Goal: Download file/media

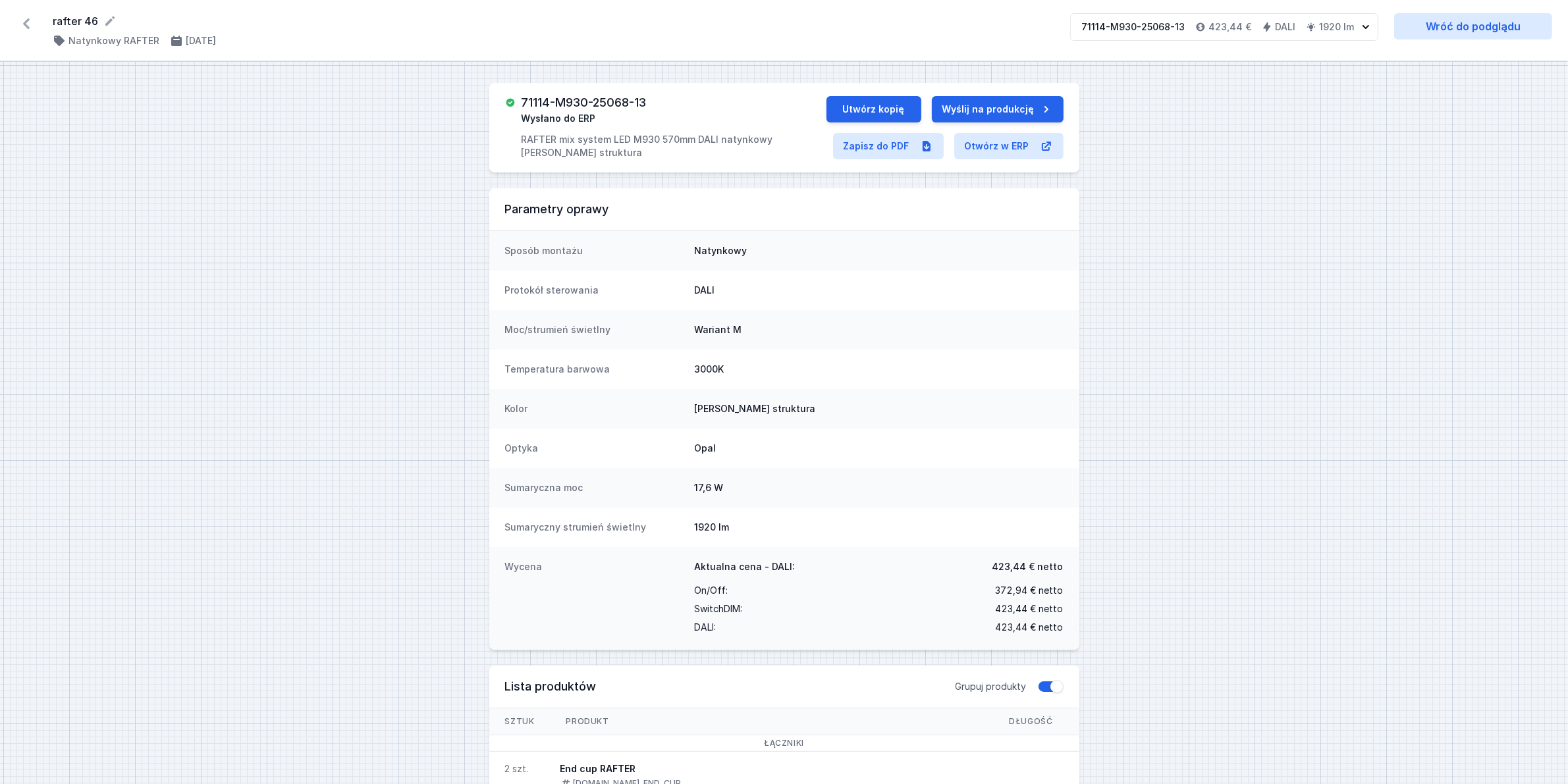
click at [27, 22] on icon at bounding box center [26, 23] width 6 height 10
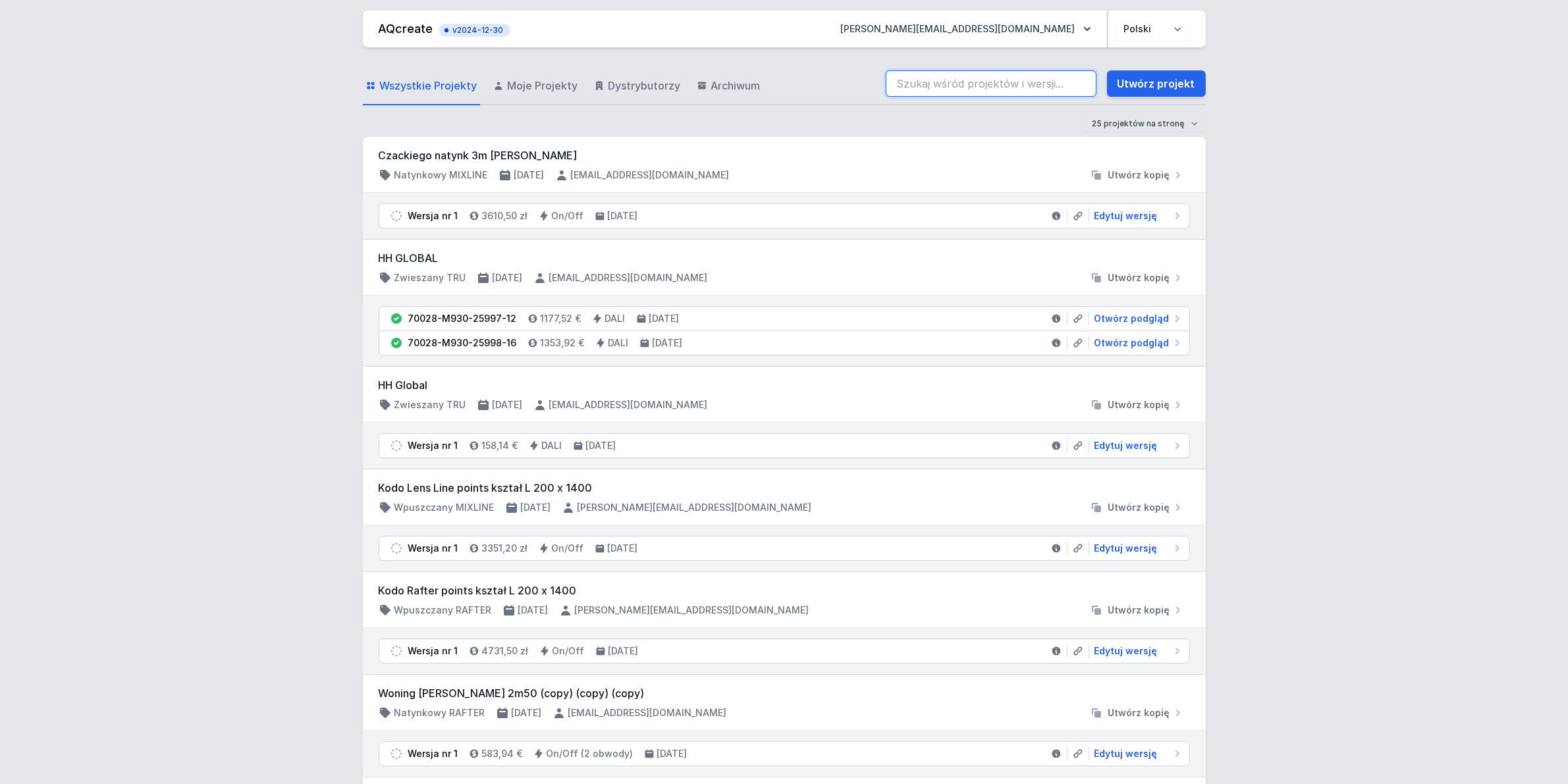
click at [985, 80] on input "search" at bounding box center [991, 84] width 211 height 27
paste input "71114-M930-25063-13"
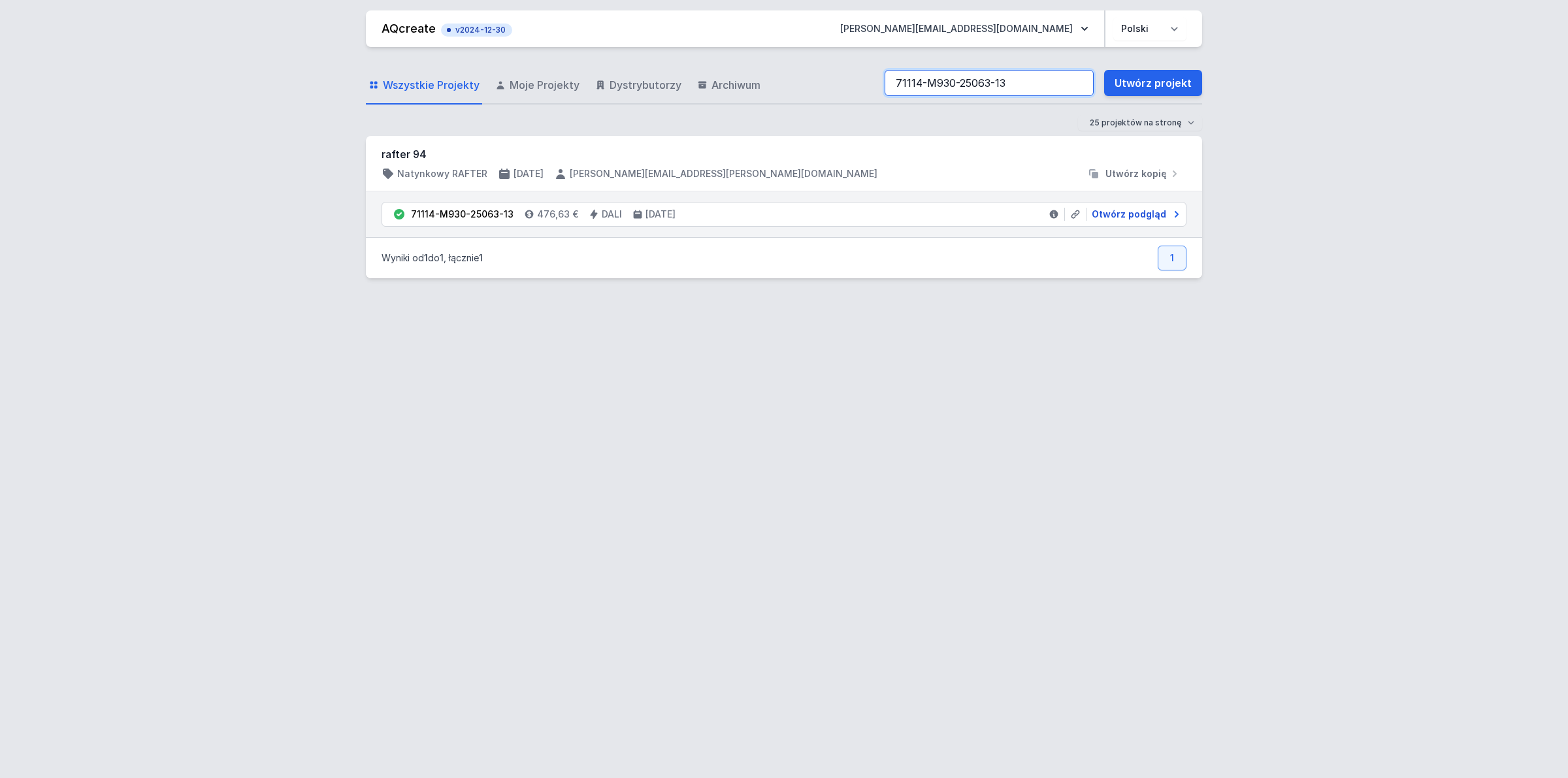
type input "71114-M930-25063-13"
click at [1148, 215] on span "Otwórz podgląd" at bounding box center [1129, 214] width 75 height 13
select select "M"
select select "3000"
select select "4"
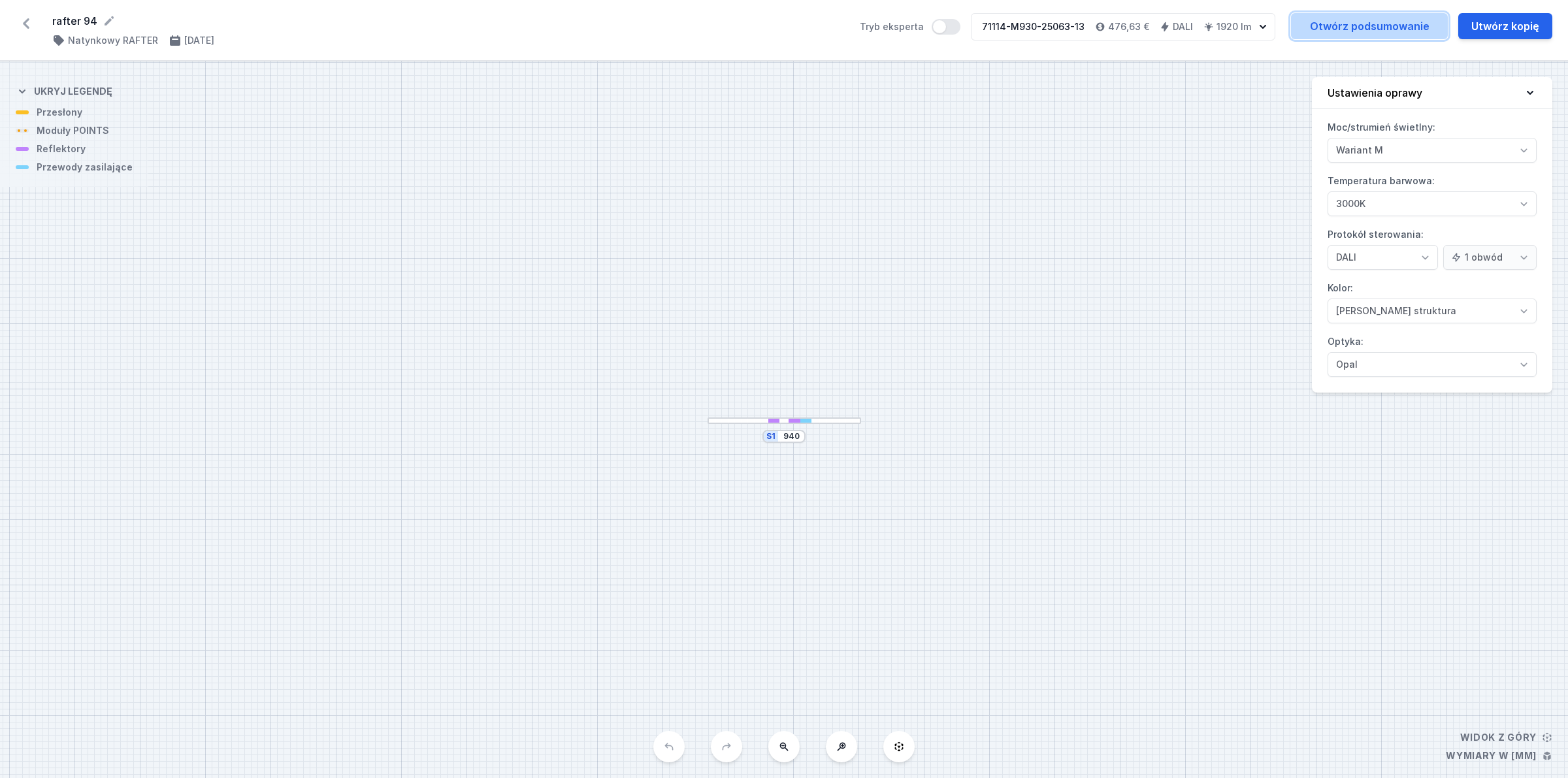
click at [1399, 18] on link "Otwórz podsumowanie" at bounding box center [1369, 26] width 157 height 26
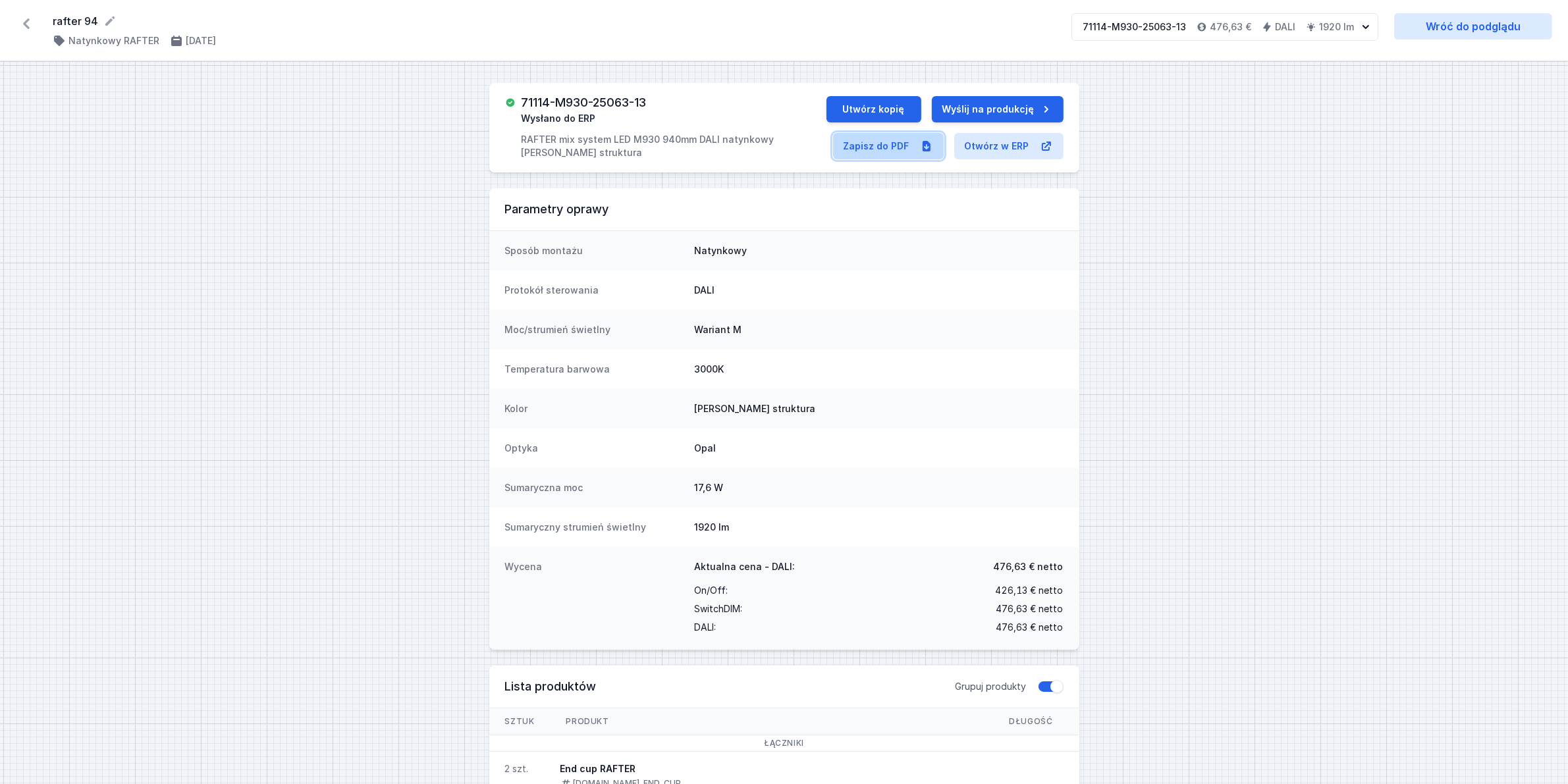
click at [871, 146] on link "Zapisz do PDF" at bounding box center [888, 146] width 110 height 27
click at [31, 16] on icon at bounding box center [26, 23] width 21 height 21
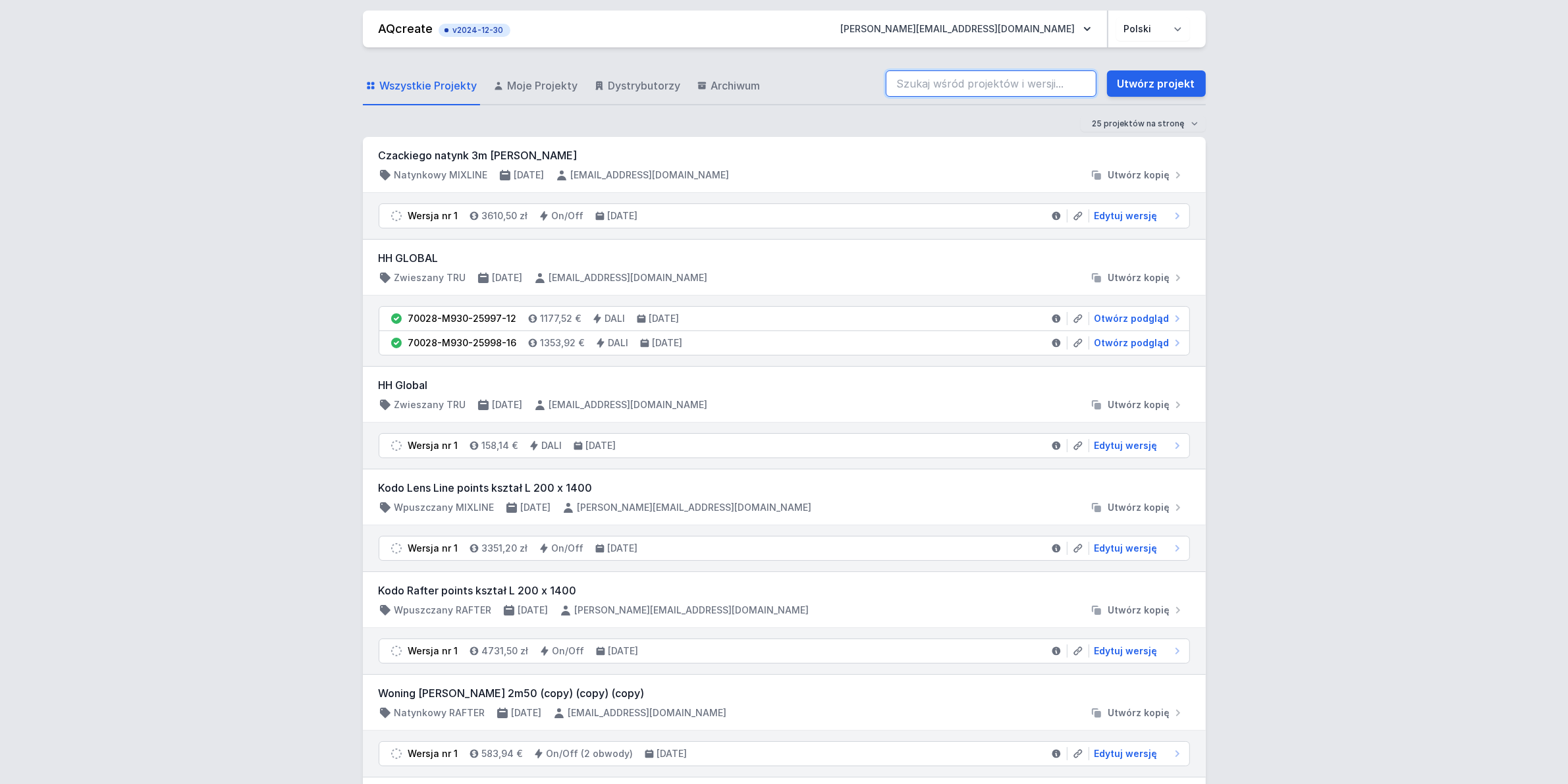
click at [1016, 77] on input "search" at bounding box center [991, 84] width 211 height 27
paste input "71114-M930-25061-13"
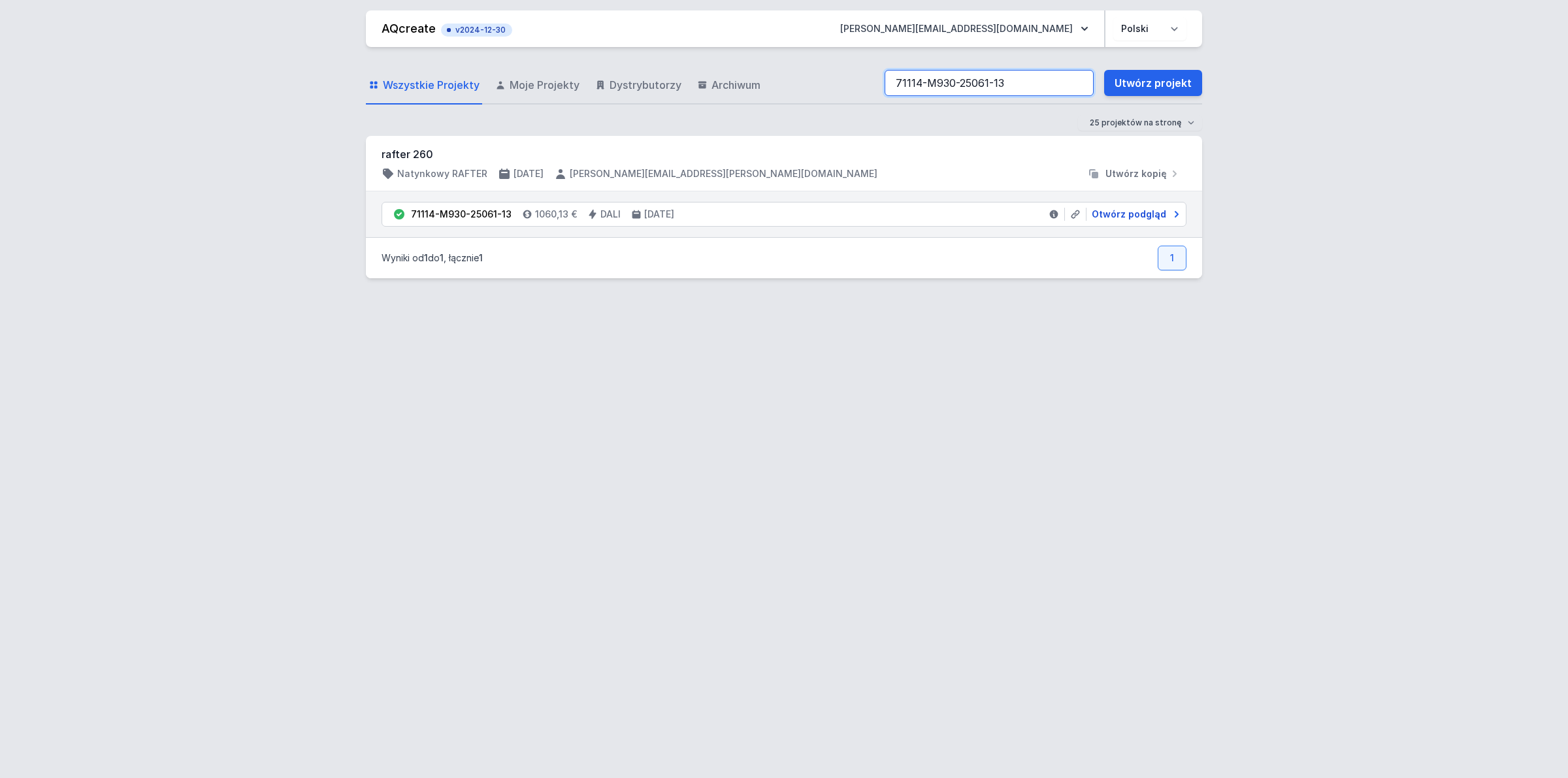
type input "71114-M930-25061-13"
click at [1126, 220] on span "Otwórz podgląd" at bounding box center [1129, 214] width 75 height 13
select select "M"
select select "3000"
select select "4"
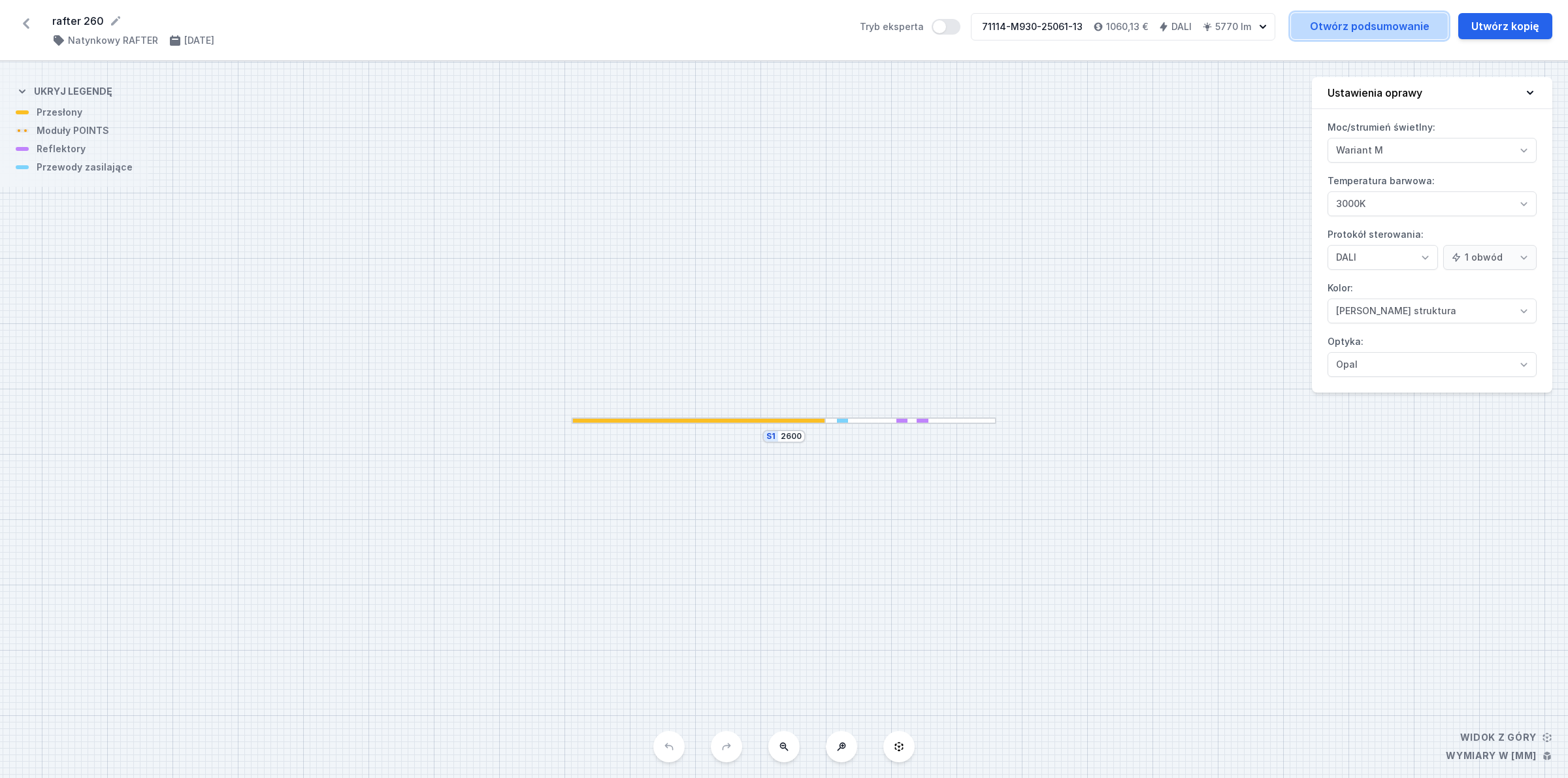
click at [1316, 30] on link "Otwórz podsumowanie" at bounding box center [1369, 26] width 157 height 26
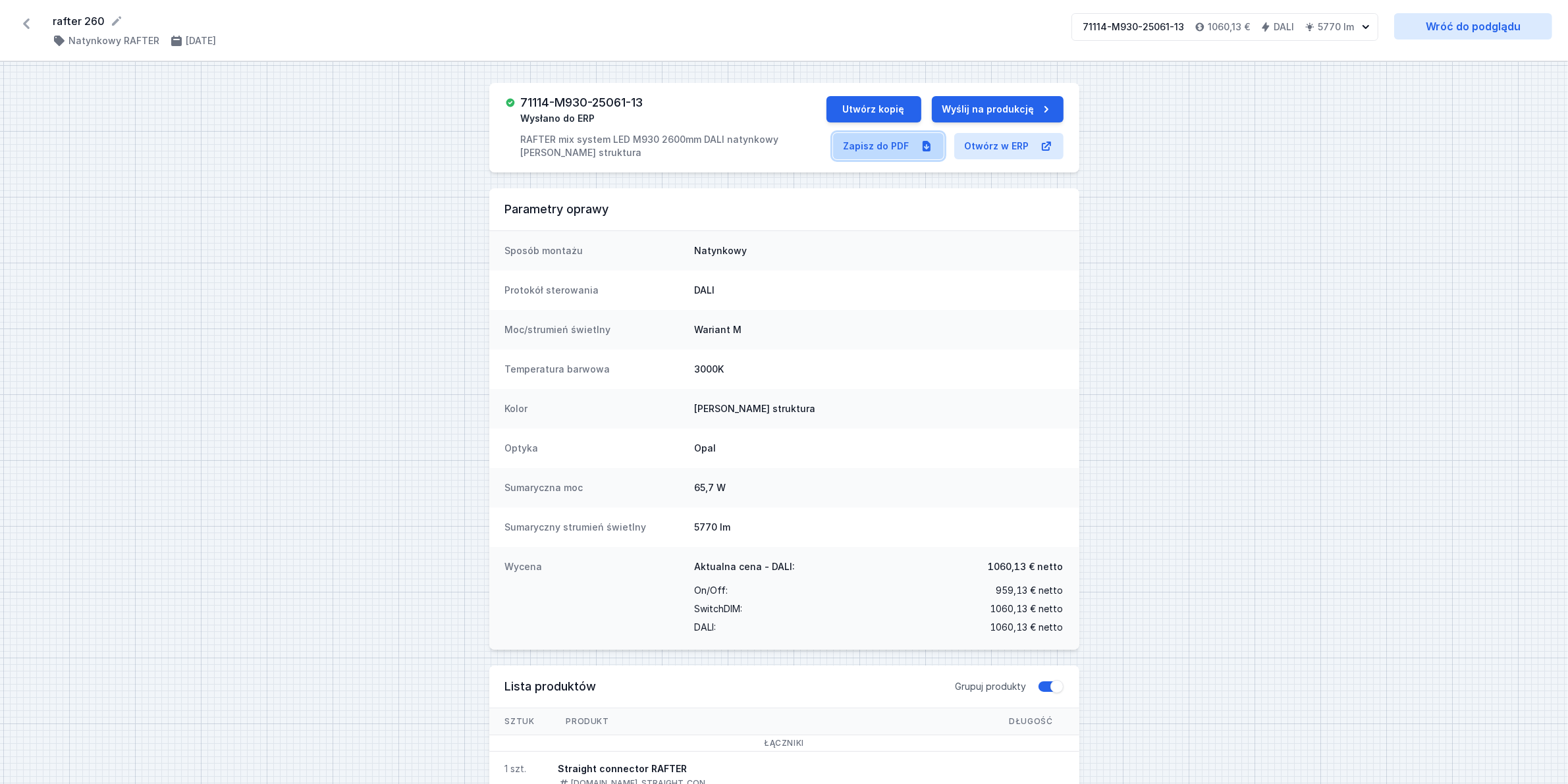
click at [917, 153] on link "Zapisz do PDF" at bounding box center [888, 146] width 110 height 27
select select "M"
select select "3000"
select select "4"
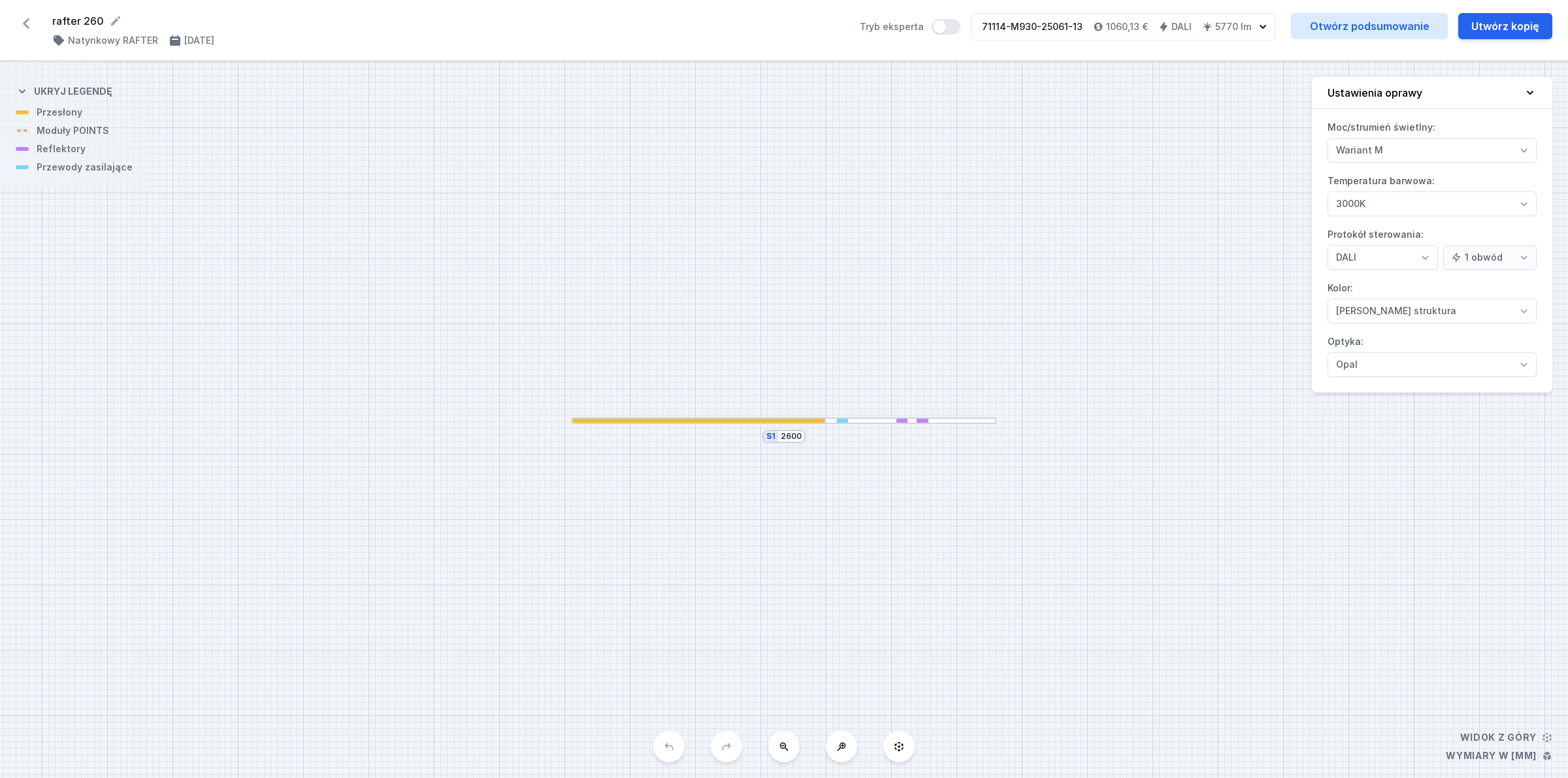
click at [26, 27] on icon at bounding box center [26, 23] width 6 height 10
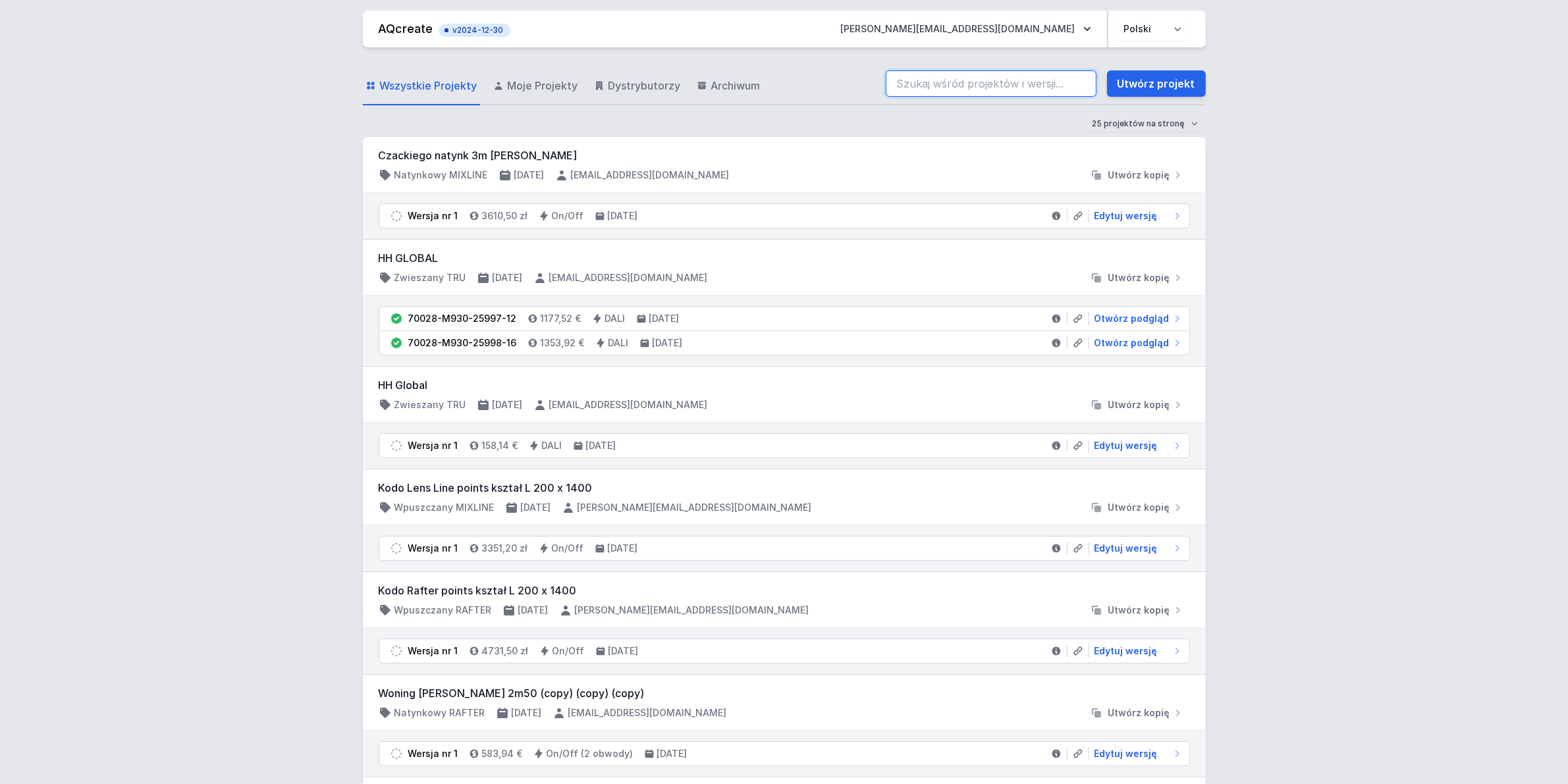
click at [936, 89] on input "search" at bounding box center [991, 84] width 211 height 27
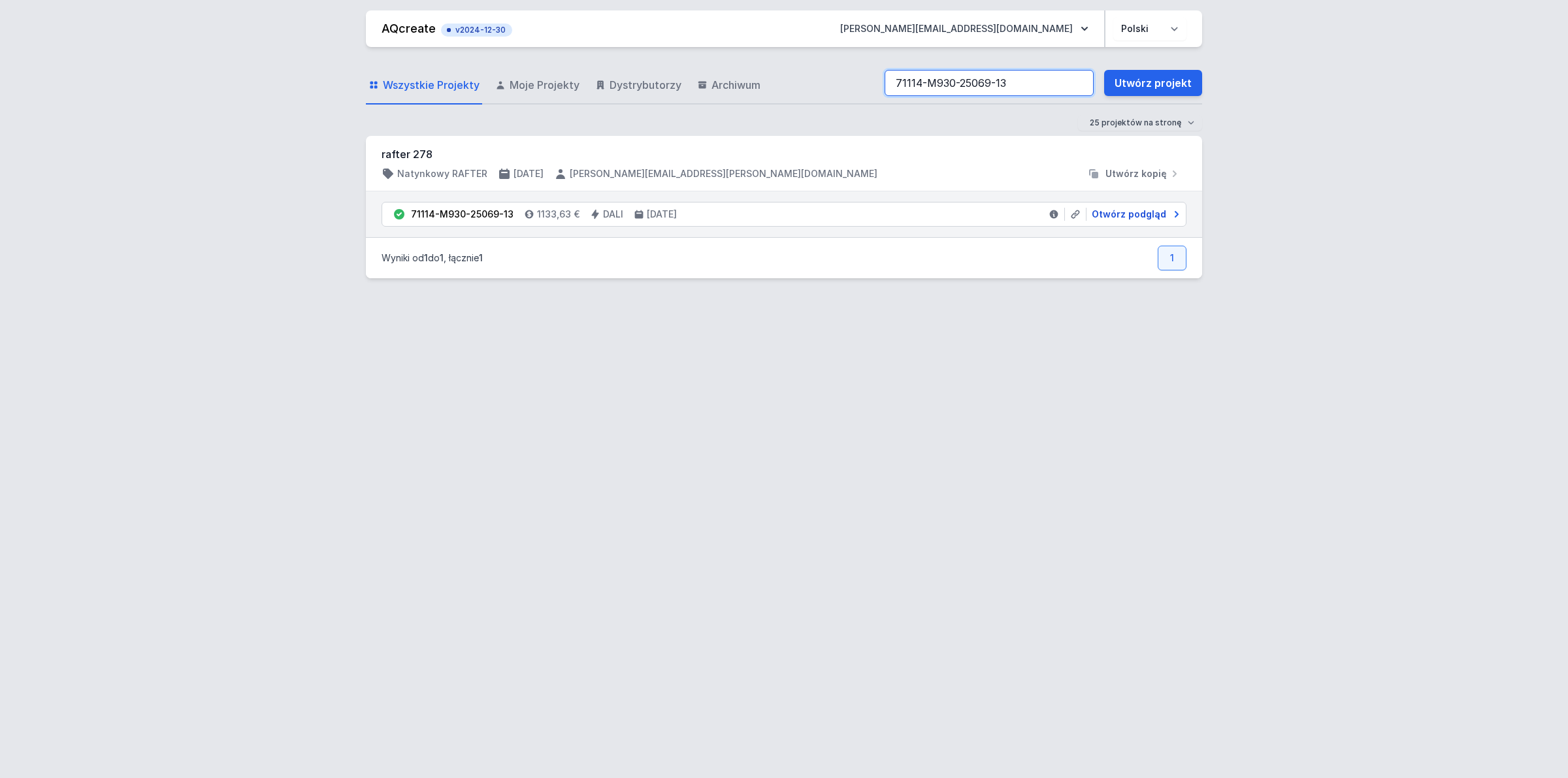
type input "71114-M930-25069-13"
click at [1106, 208] on span "Otwórz podgląd" at bounding box center [1129, 214] width 75 height 13
select select "M"
select select "3000"
select select "4"
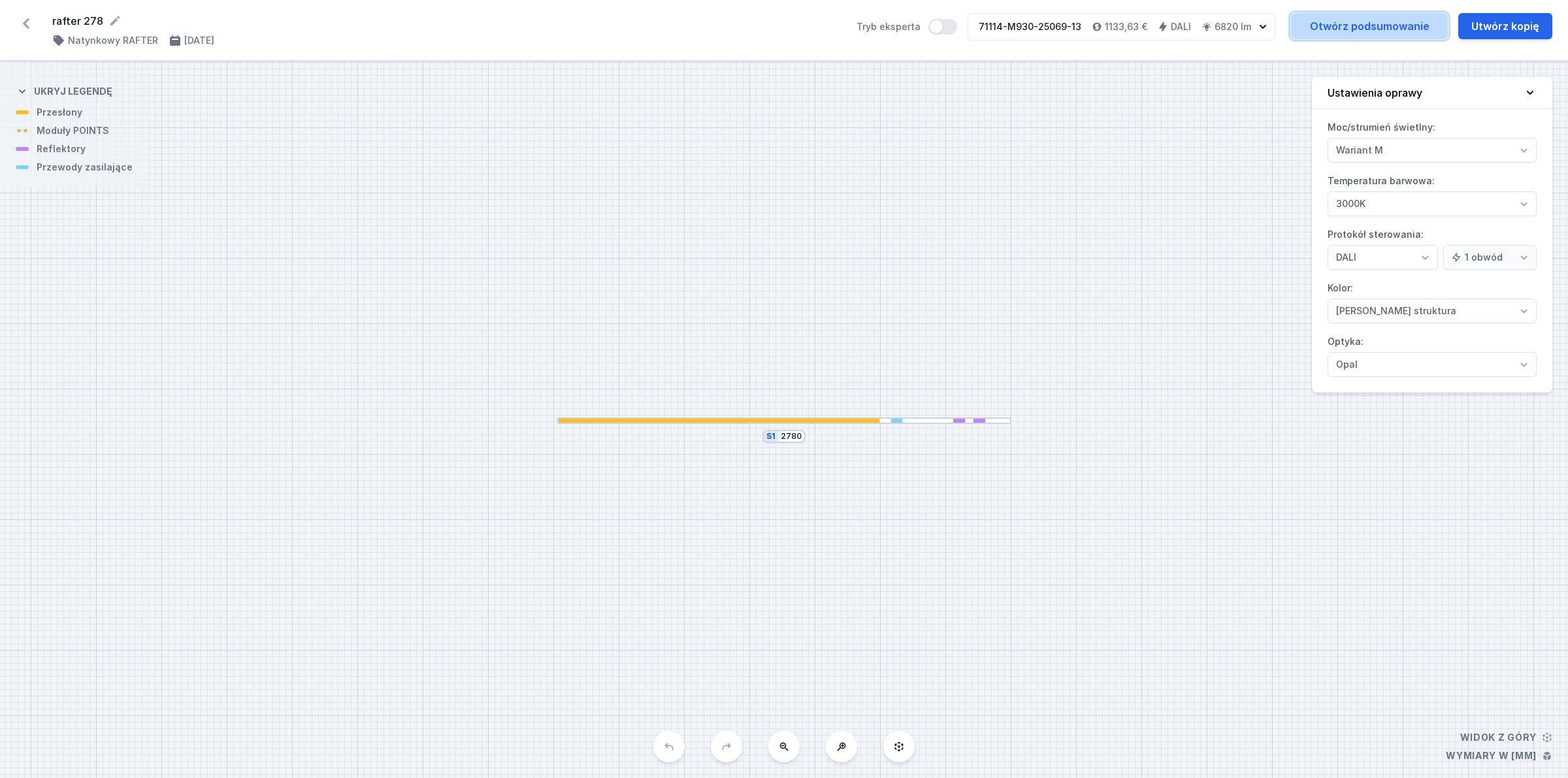
click at [1408, 28] on link "Otwórz podsumowanie" at bounding box center [1369, 26] width 157 height 26
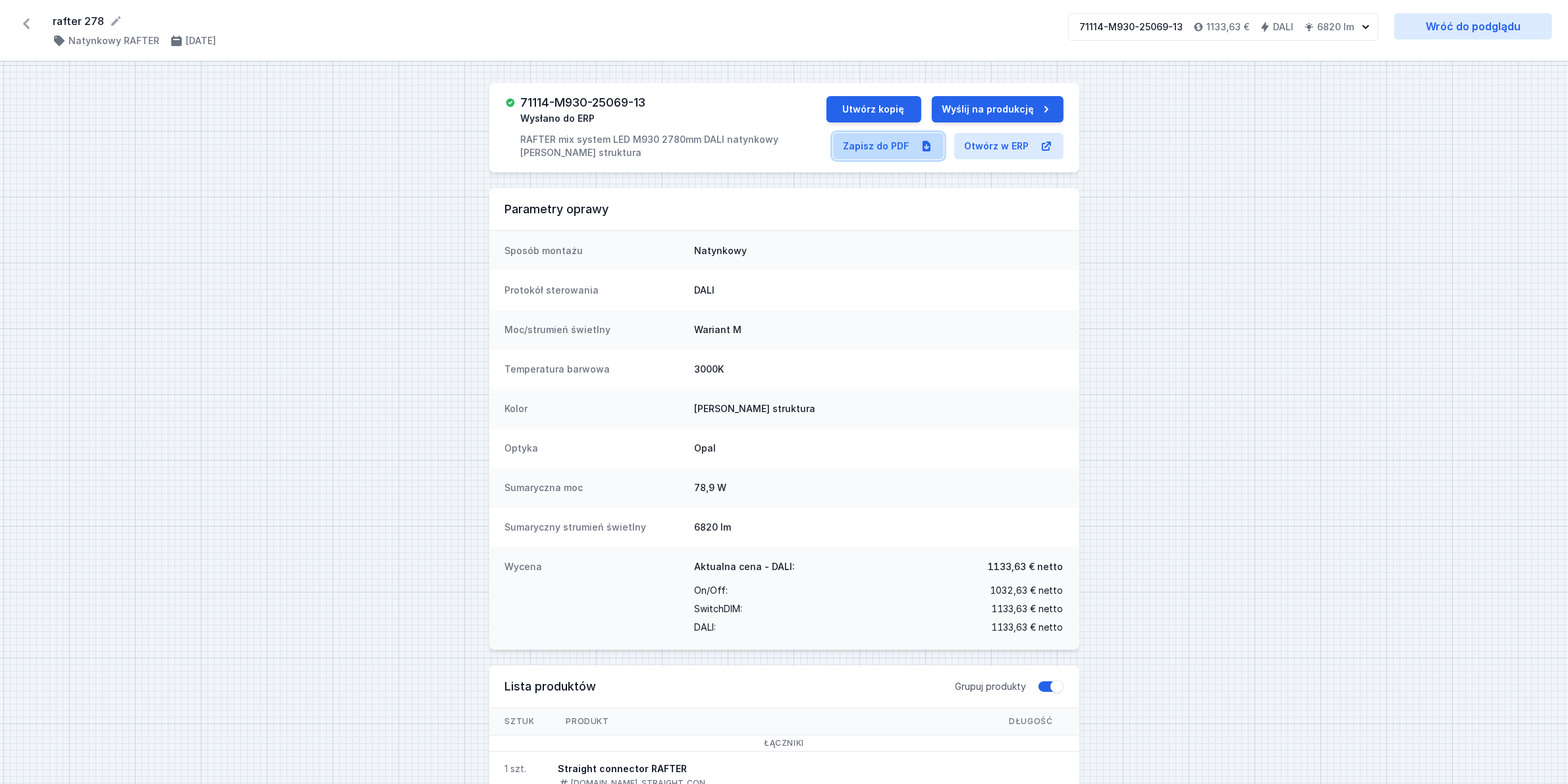
click at [879, 153] on link "Zapisz do PDF" at bounding box center [888, 146] width 110 height 27
click at [31, 21] on icon at bounding box center [26, 23] width 21 height 21
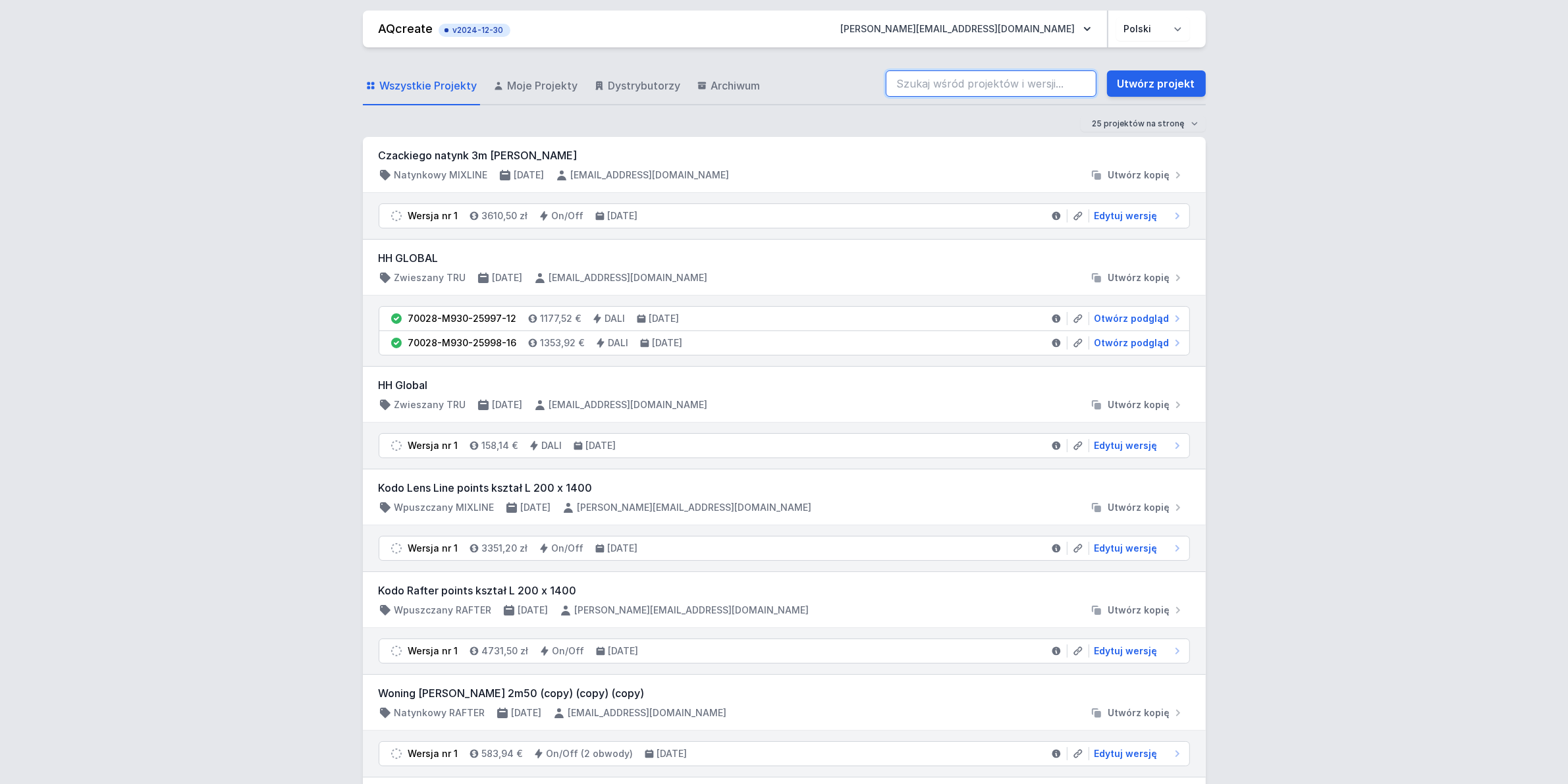
click at [941, 85] on input "search" at bounding box center [991, 84] width 211 height 27
paste input "71114-M930-25062-13"
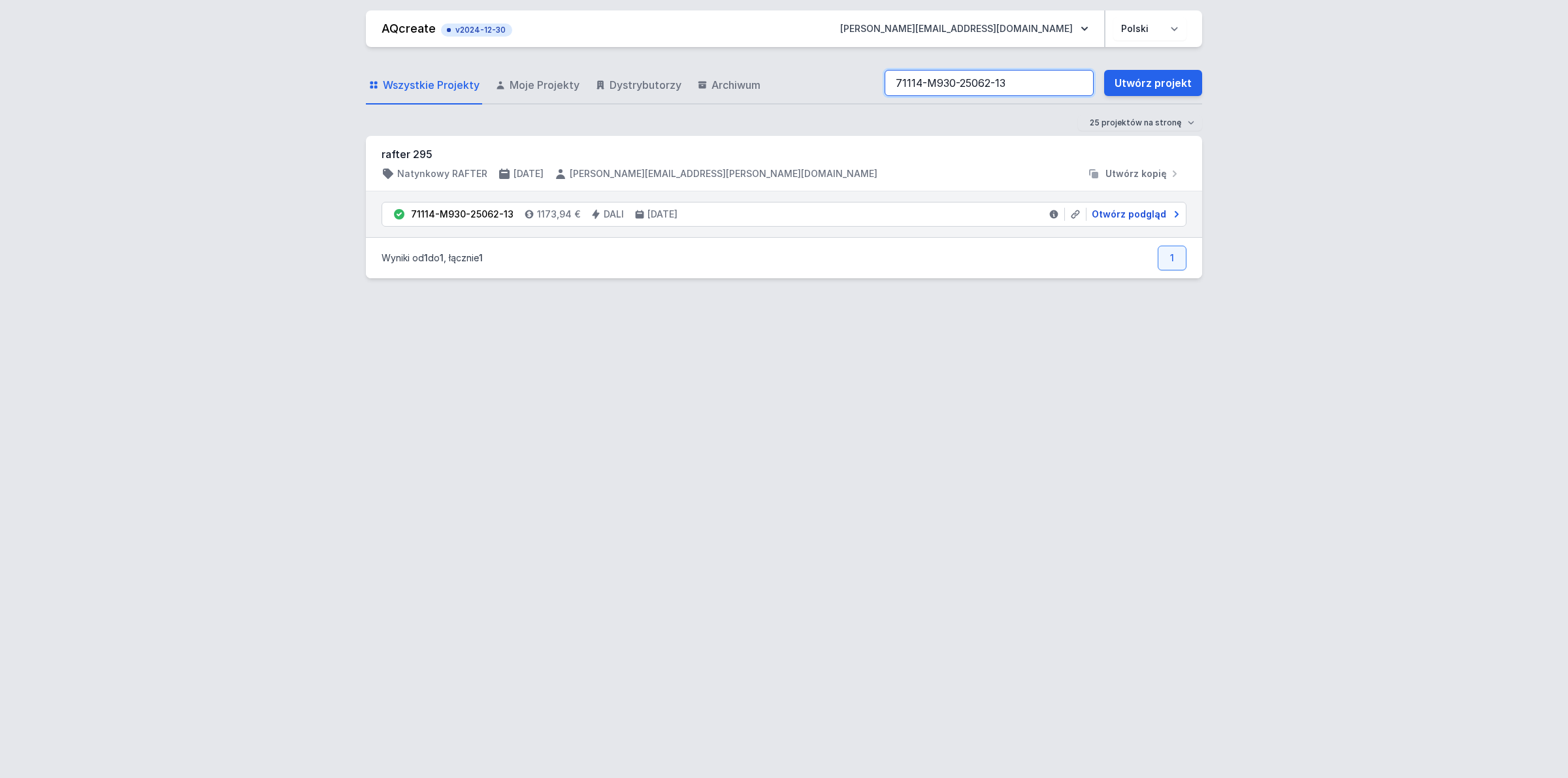
type input "71114-M930-25062-13"
click at [1147, 210] on span "Otwórz podgląd" at bounding box center [1129, 214] width 75 height 13
select select "M"
select select "3000"
select select "4"
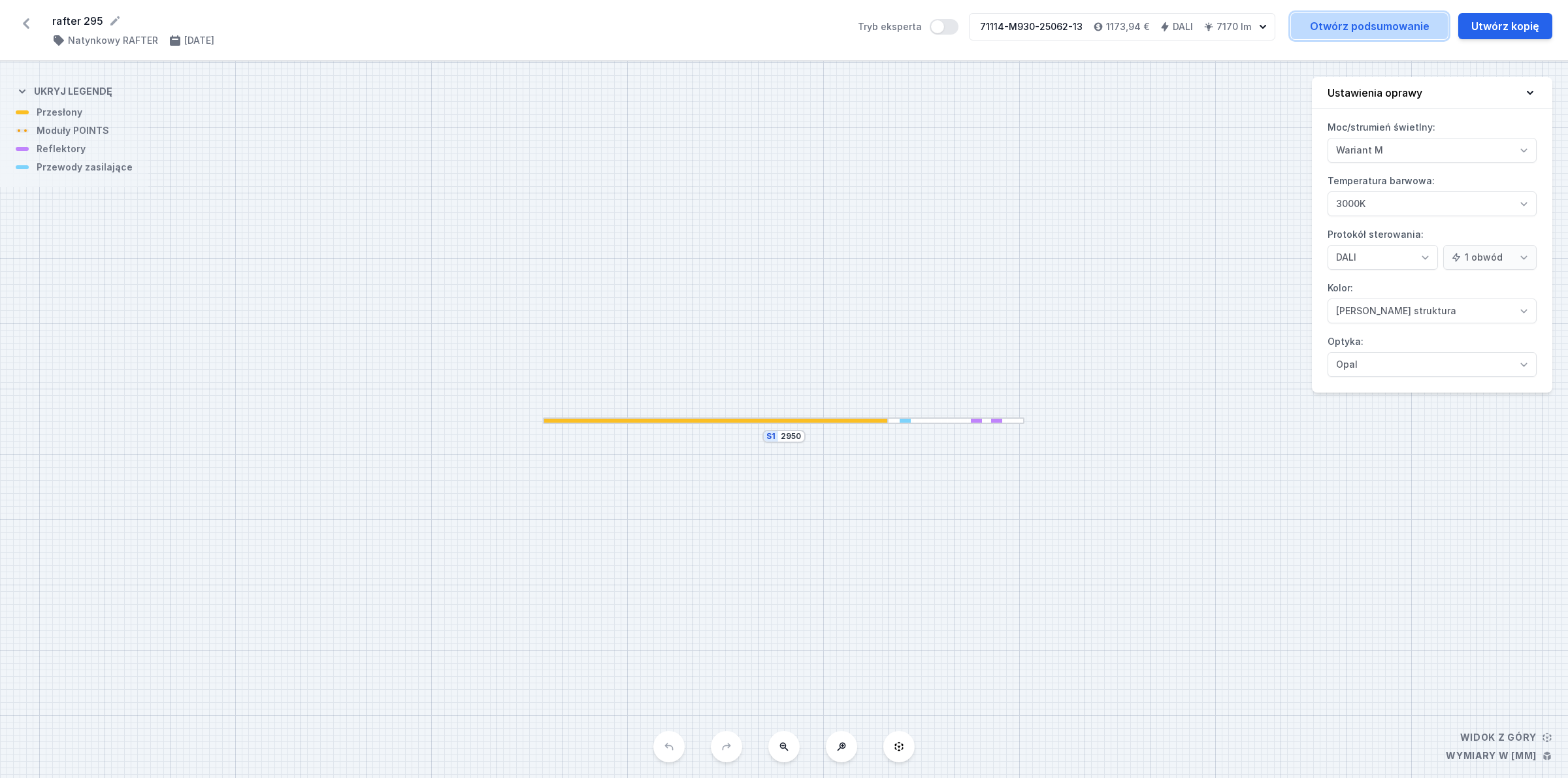
click at [1331, 19] on link "Otwórz podsumowanie" at bounding box center [1369, 26] width 157 height 26
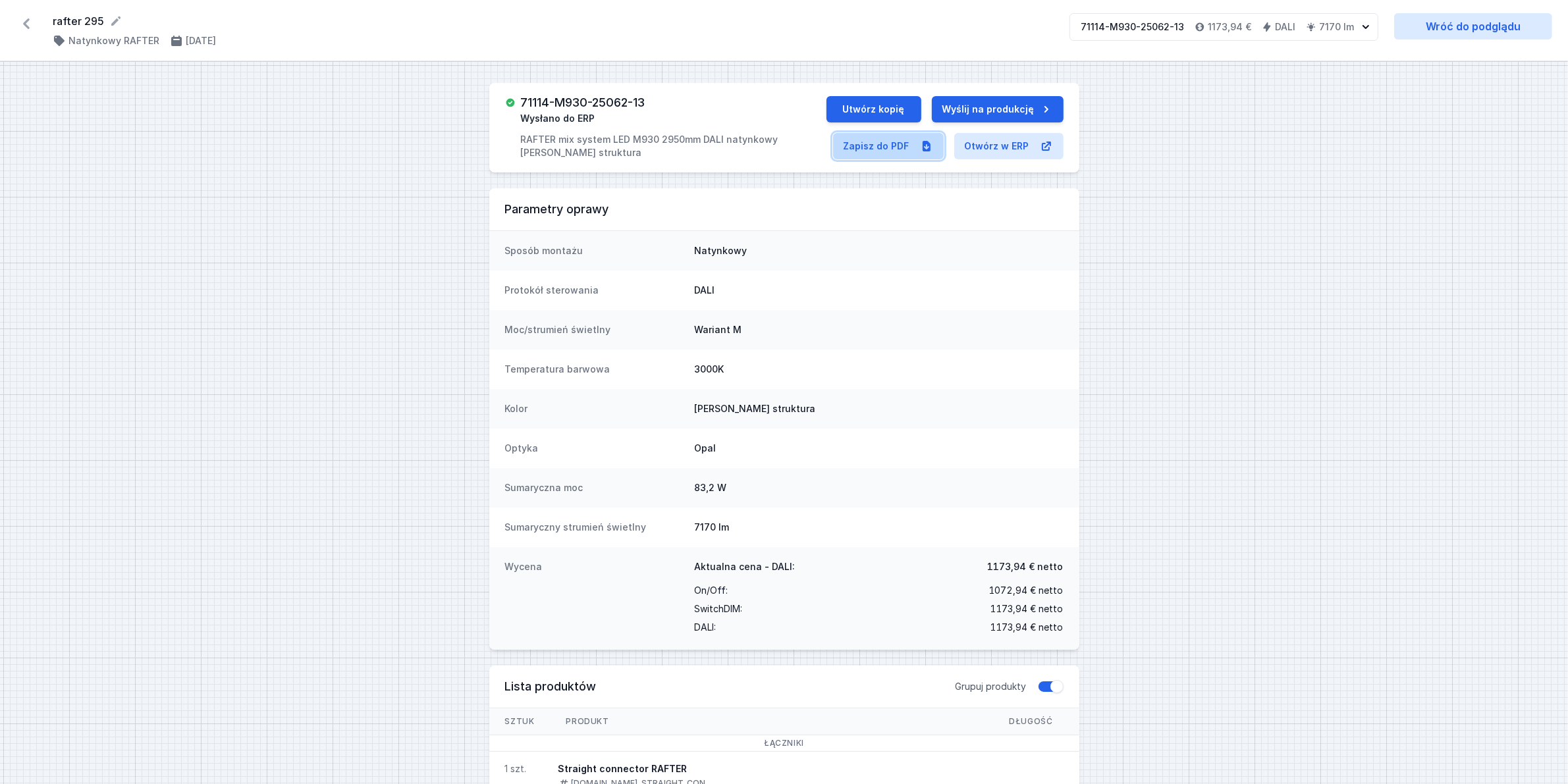
click at [880, 140] on link "Zapisz do PDF" at bounding box center [888, 146] width 110 height 27
click at [23, 27] on icon at bounding box center [26, 23] width 21 height 21
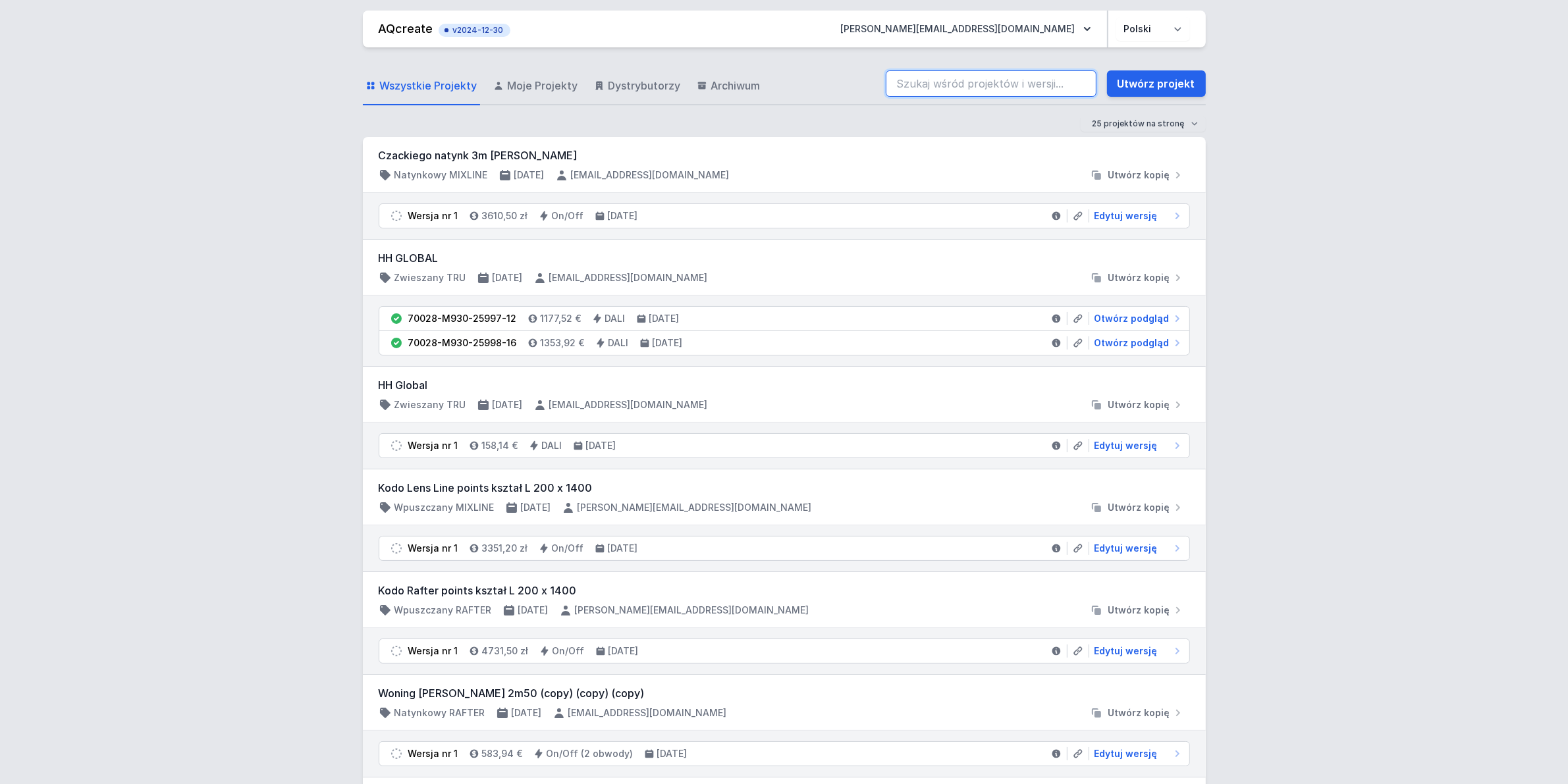
click at [971, 85] on input "search" at bounding box center [991, 84] width 211 height 27
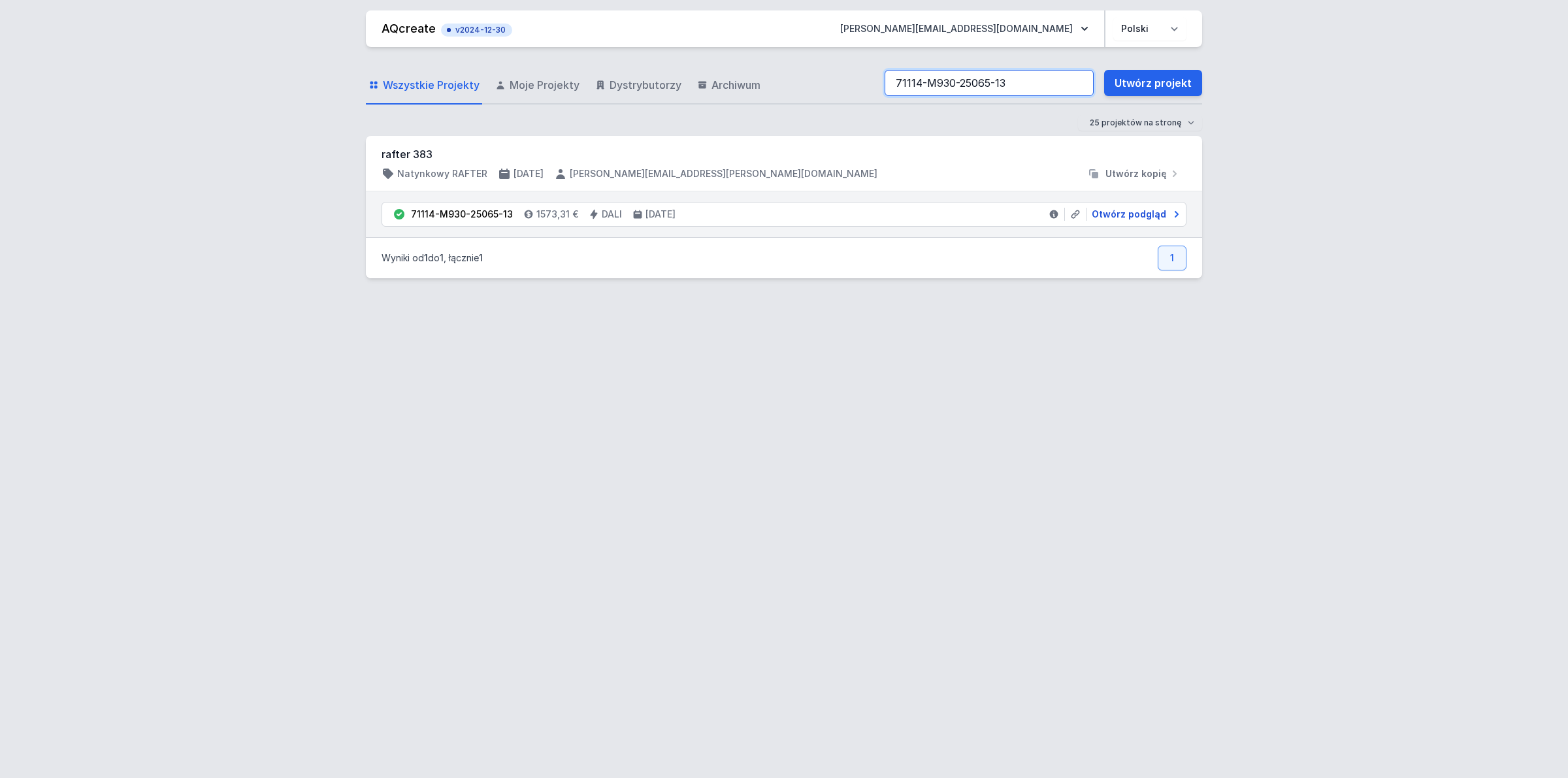
type input "71114-M930-25065-13"
click at [1126, 215] on span "Otwórz podgląd" at bounding box center [1129, 214] width 75 height 13
select select "M"
select select "3000"
select select "4"
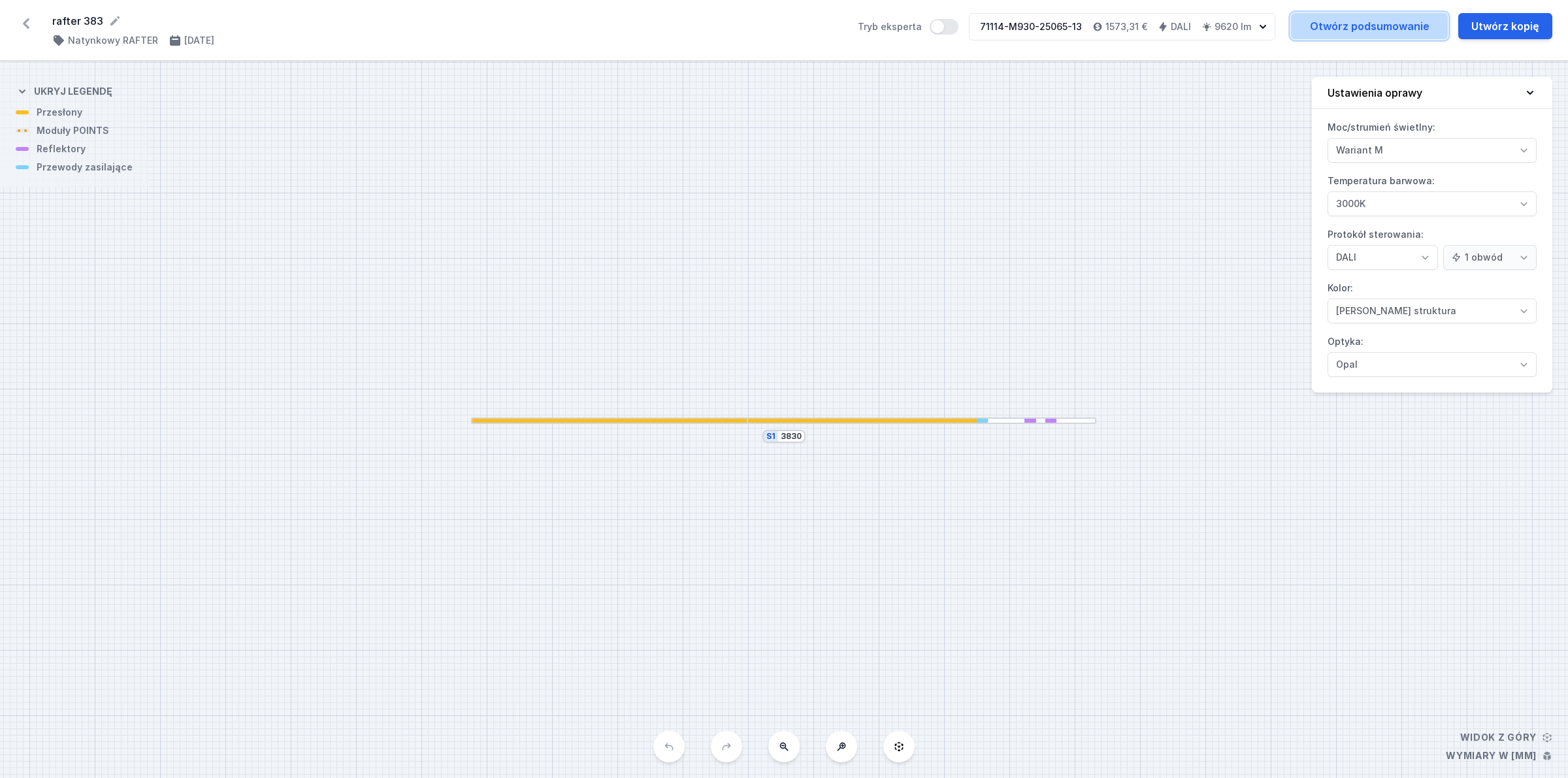
click at [1384, 22] on link "Otwórz podsumowanie" at bounding box center [1369, 26] width 157 height 26
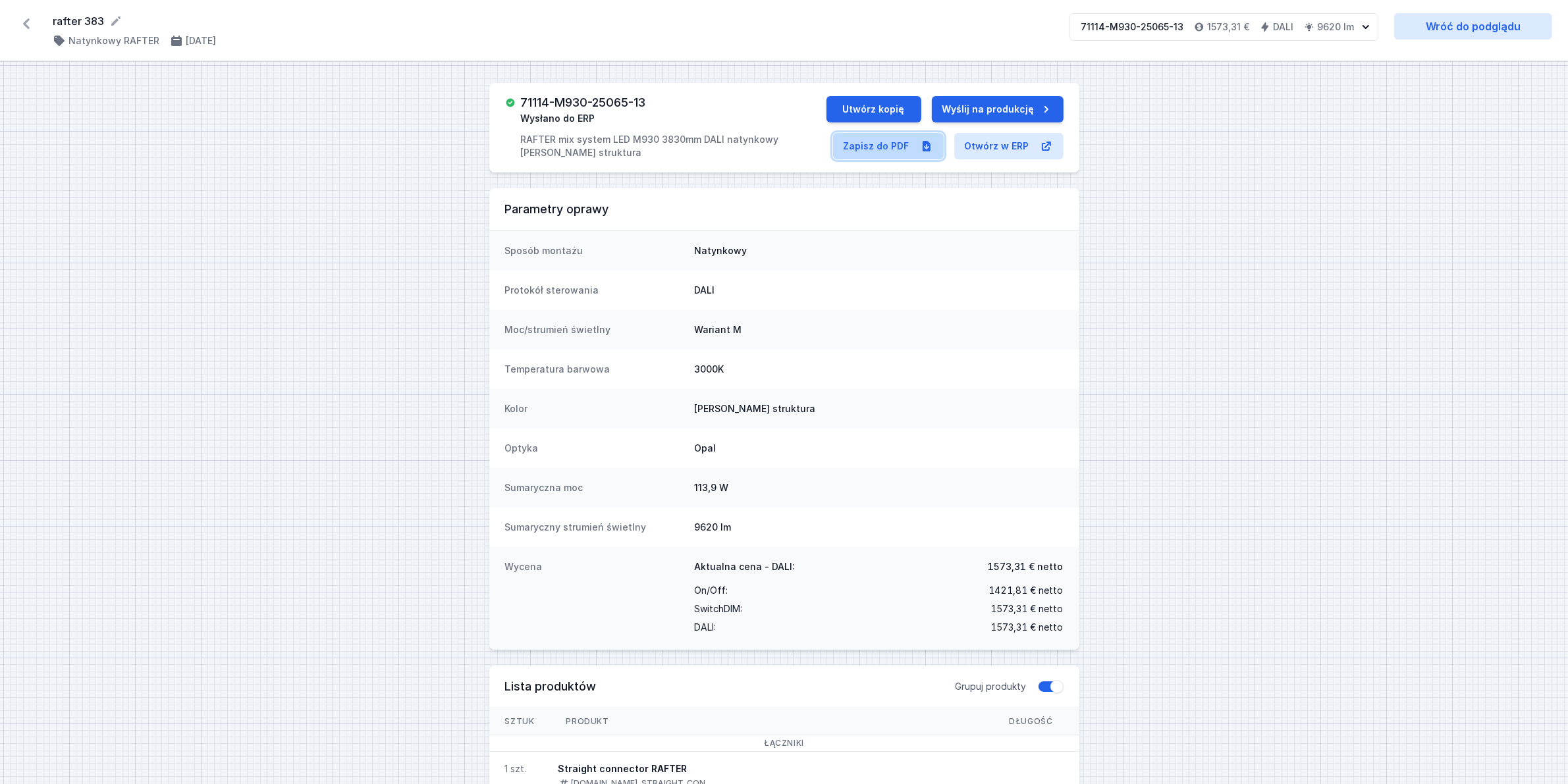
click at [892, 136] on link "Zapisz do PDF" at bounding box center [888, 146] width 110 height 27
drag, startPoint x: 31, startPoint y: 23, endPoint x: 39, endPoint y: 16, distance: 10.6
click at [30, 22] on icon at bounding box center [26, 23] width 21 height 21
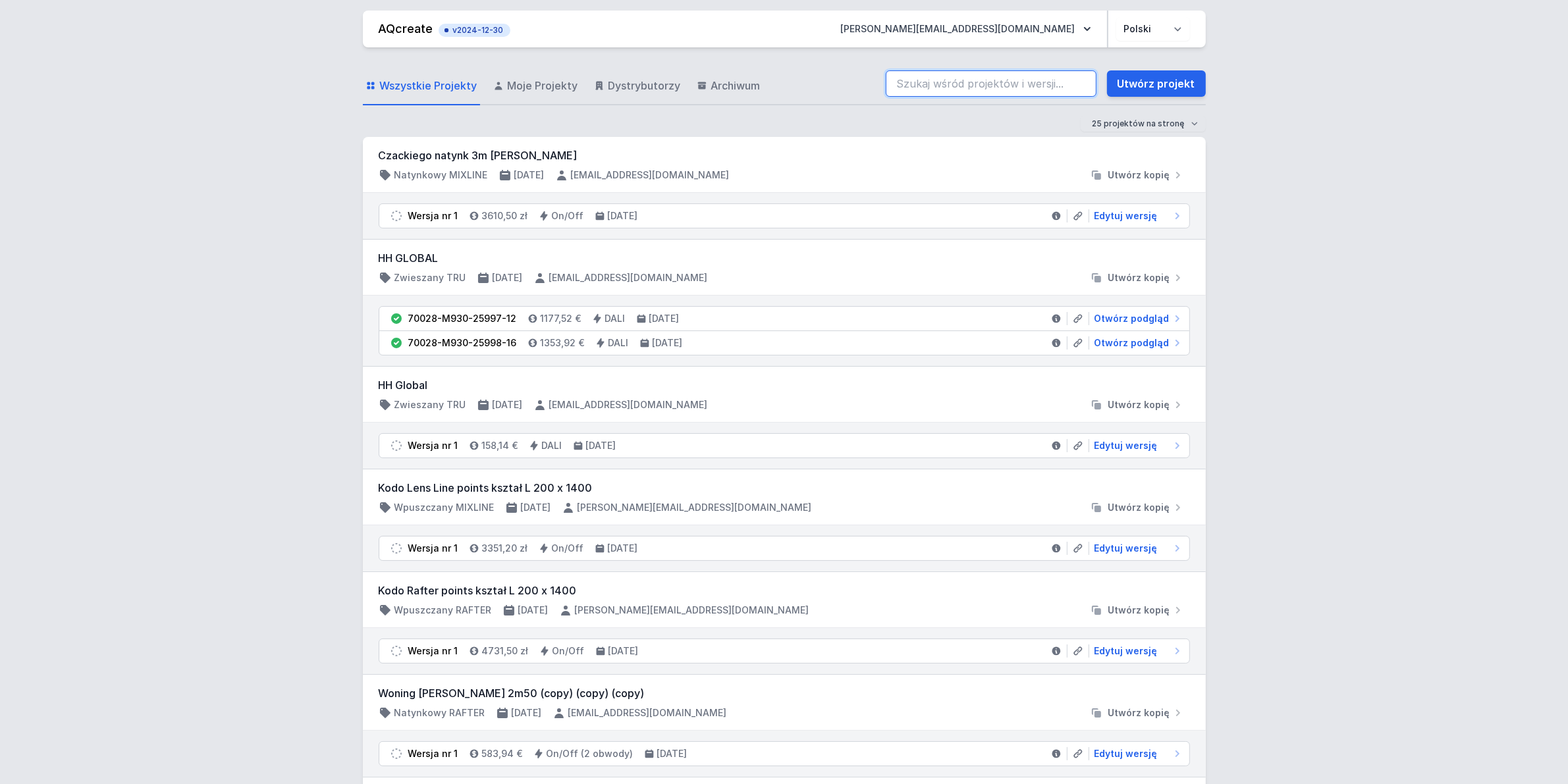
click at [980, 89] on input "search" at bounding box center [991, 84] width 211 height 27
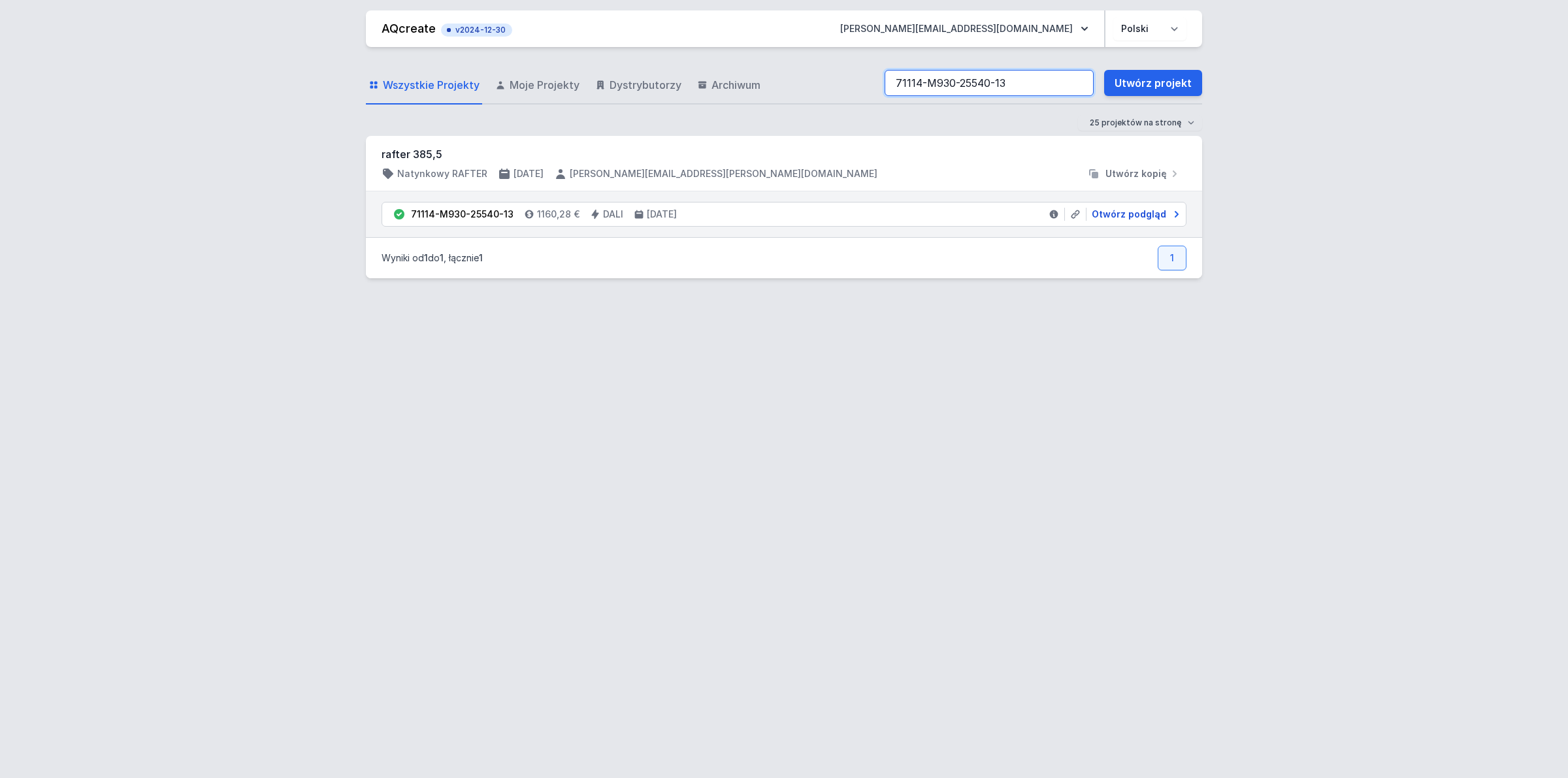
type input "71114-M930-25540-13"
click at [1135, 211] on span "Otwórz podgląd" at bounding box center [1129, 214] width 75 height 13
select select "M"
select select "3000"
select select "4"
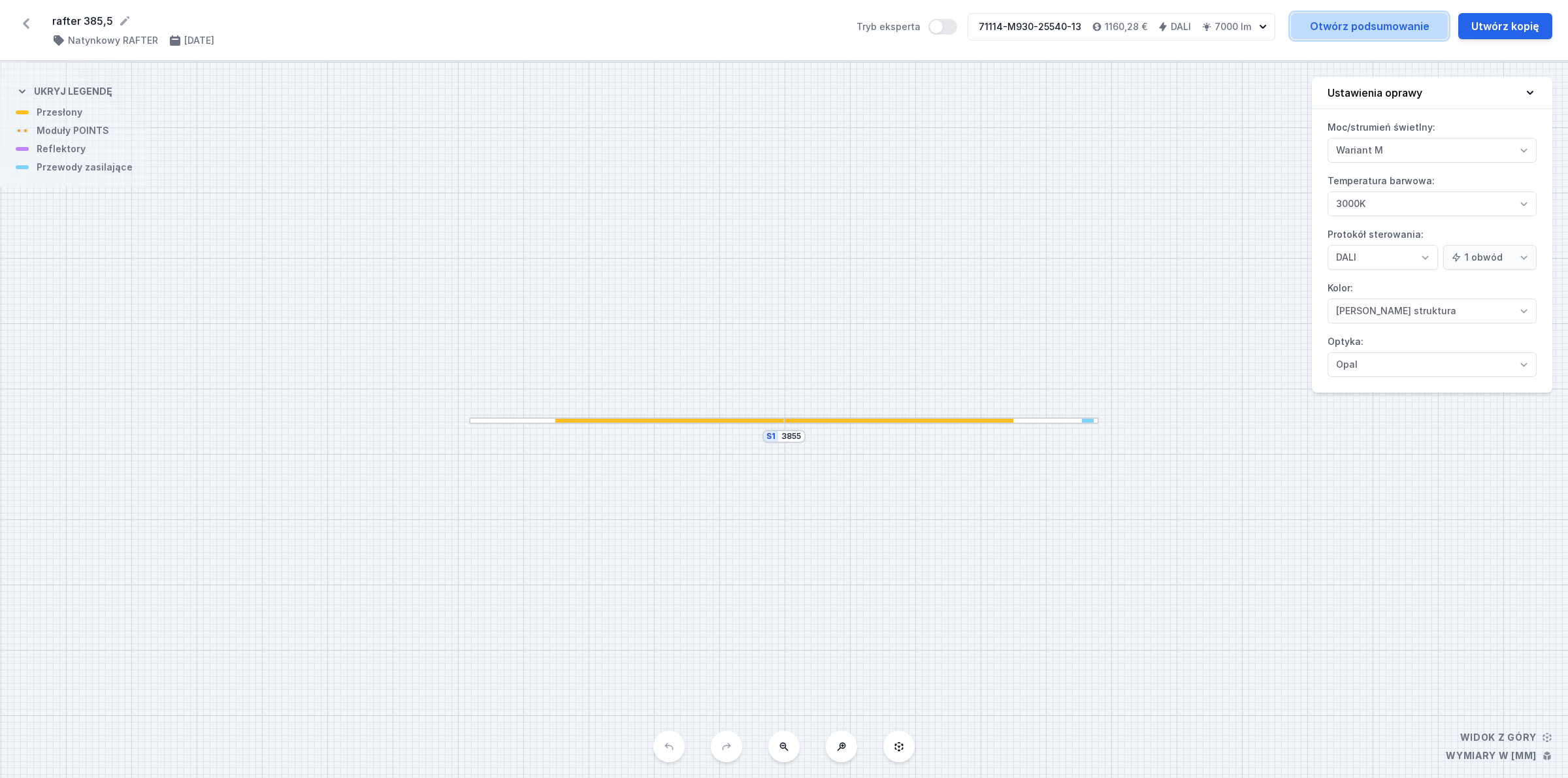
click at [1375, 34] on link "Otwórz podsumowanie" at bounding box center [1369, 26] width 157 height 26
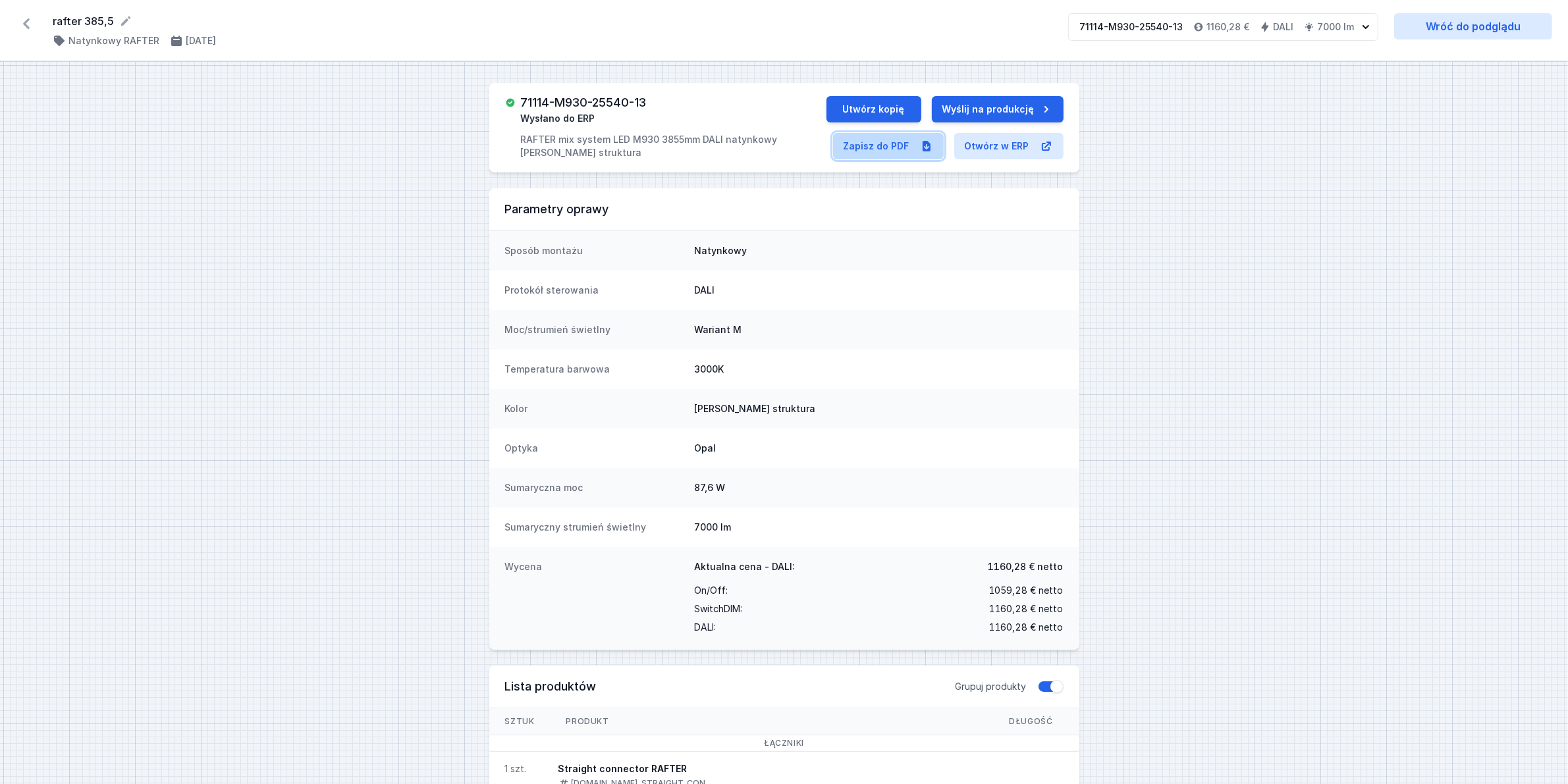
click at [862, 146] on link "Zapisz do PDF" at bounding box center [888, 146] width 110 height 27
drag, startPoint x: 30, startPoint y: 27, endPoint x: 314, endPoint y: 8, distance: 284.6
click at [30, 25] on icon at bounding box center [26, 23] width 21 height 21
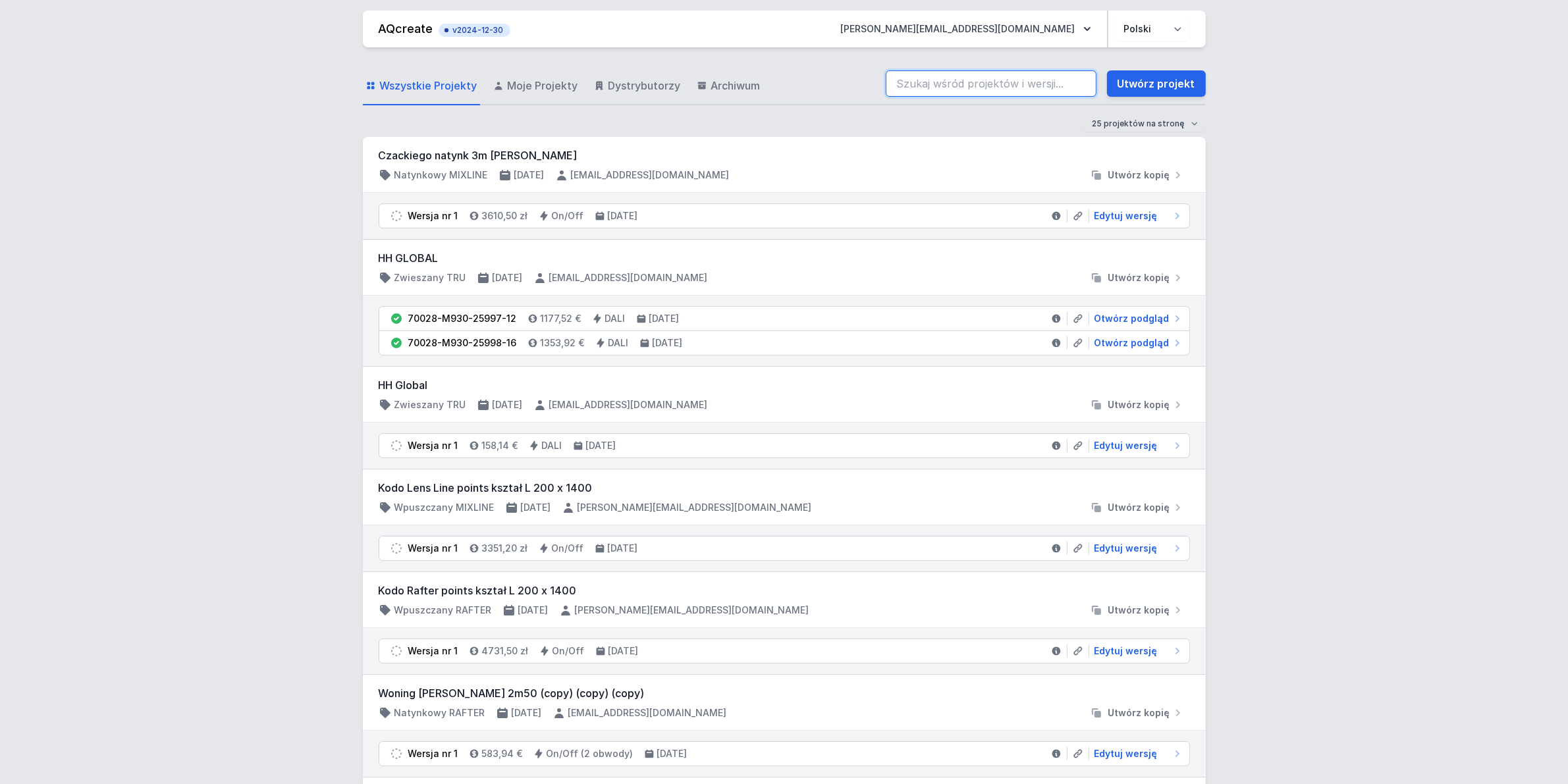
click at [911, 85] on input "search" at bounding box center [991, 84] width 211 height 27
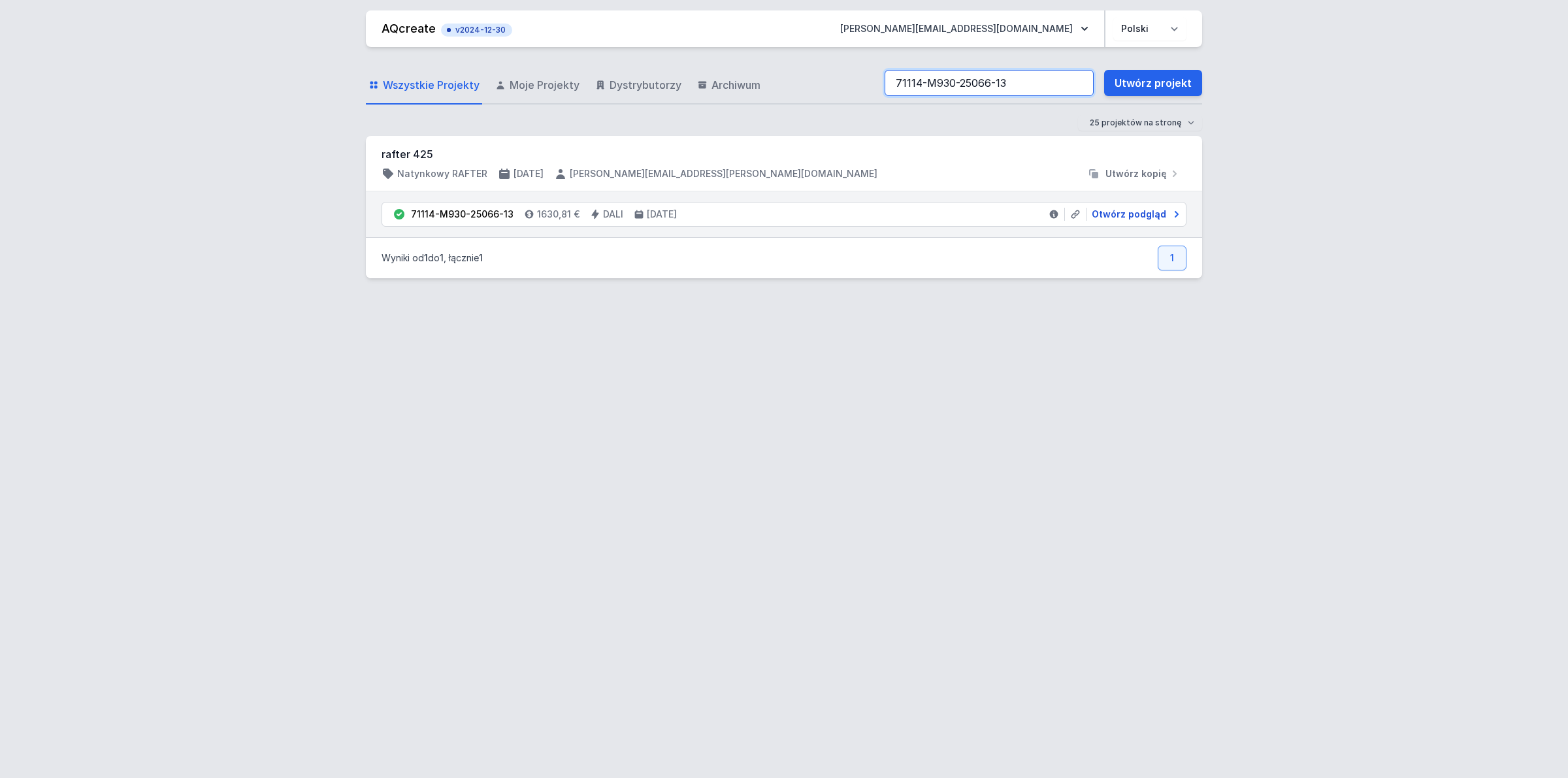
type input "71114-M930-25066-13"
click at [1098, 208] on span "Otwórz podgląd" at bounding box center [1129, 214] width 75 height 13
select select "M"
select select "3000"
select select "4"
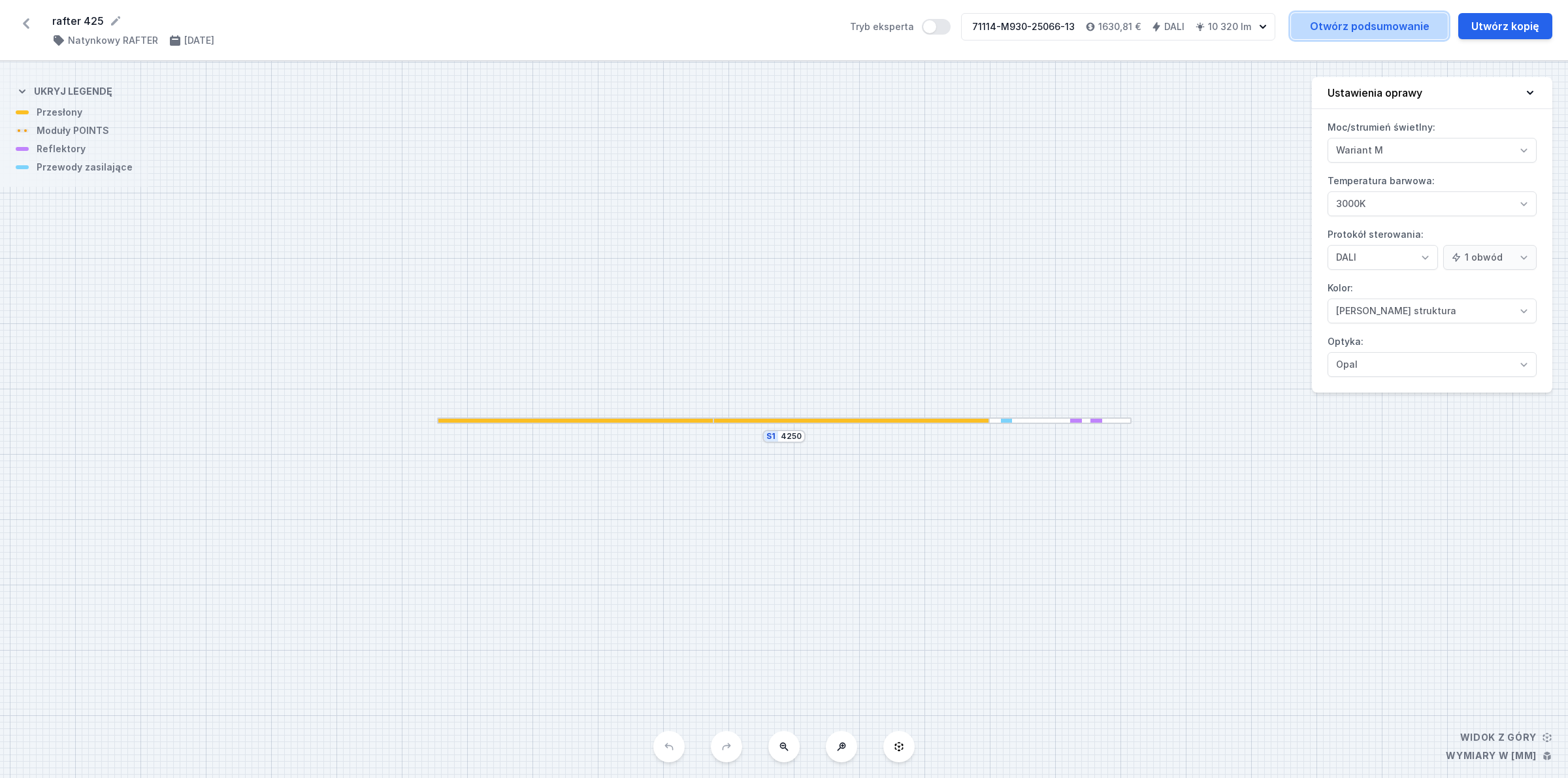
click at [1382, 27] on link "Otwórz podsumowanie" at bounding box center [1369, 26] width 157 height 26
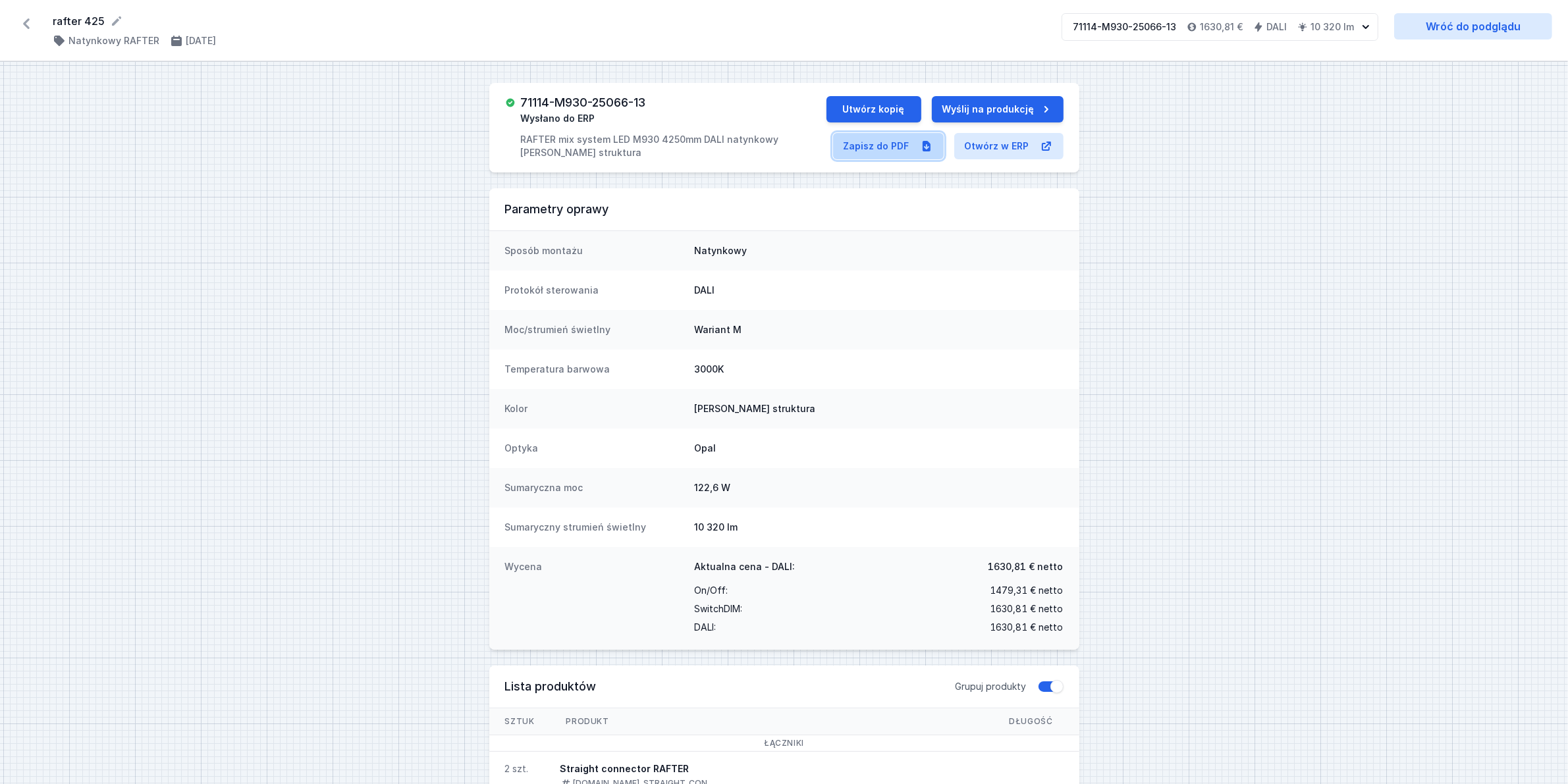
click at [861, 149] on link "Zapisz do PDF" at bounding box center [888, 146] width 110 height 27
